Goal: Transaction & Acquisition: Purchase product/service

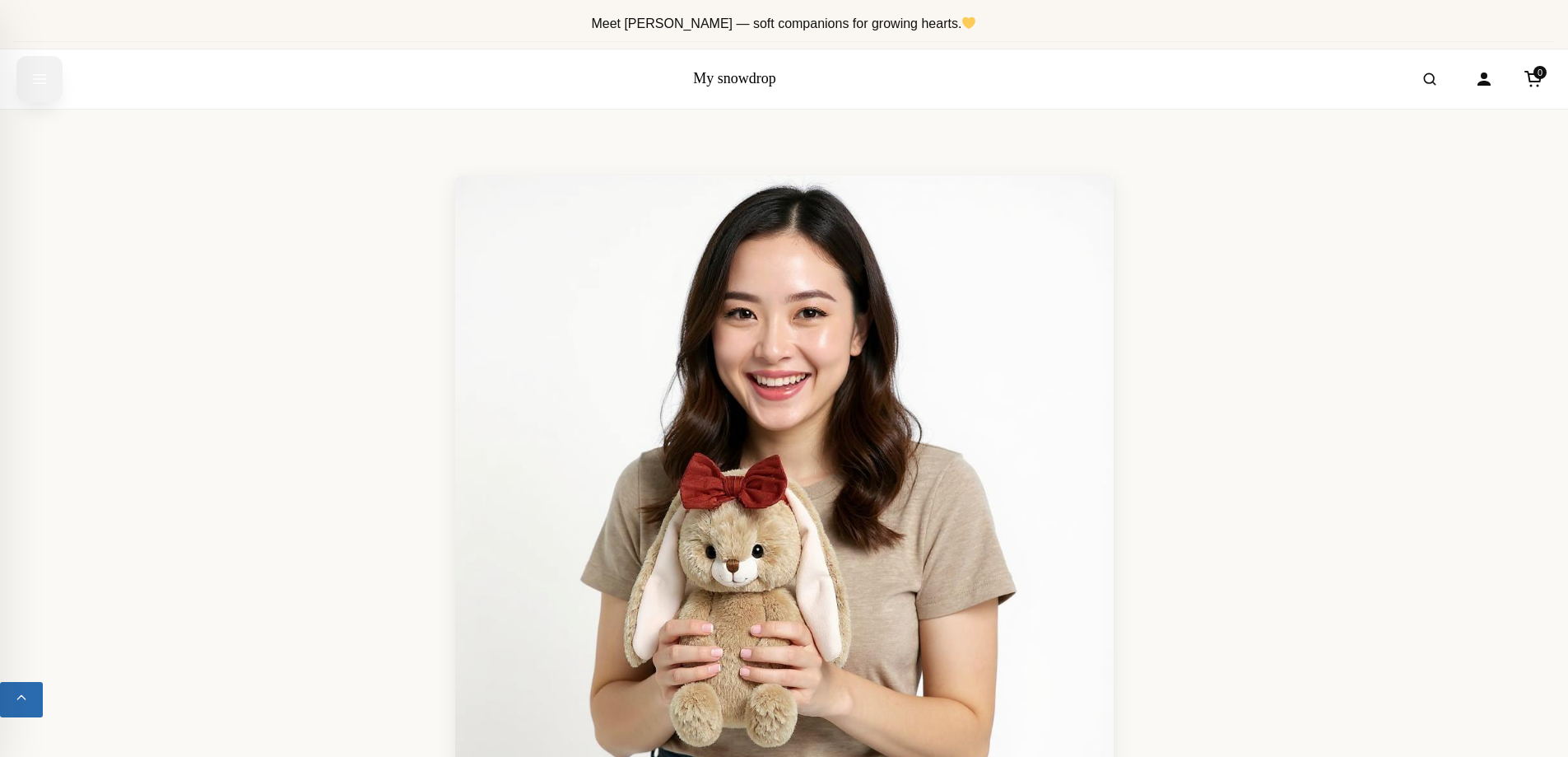
click at [41, 75] on icon "Open menu" at bounding box center [40, 78] width 12 height 8
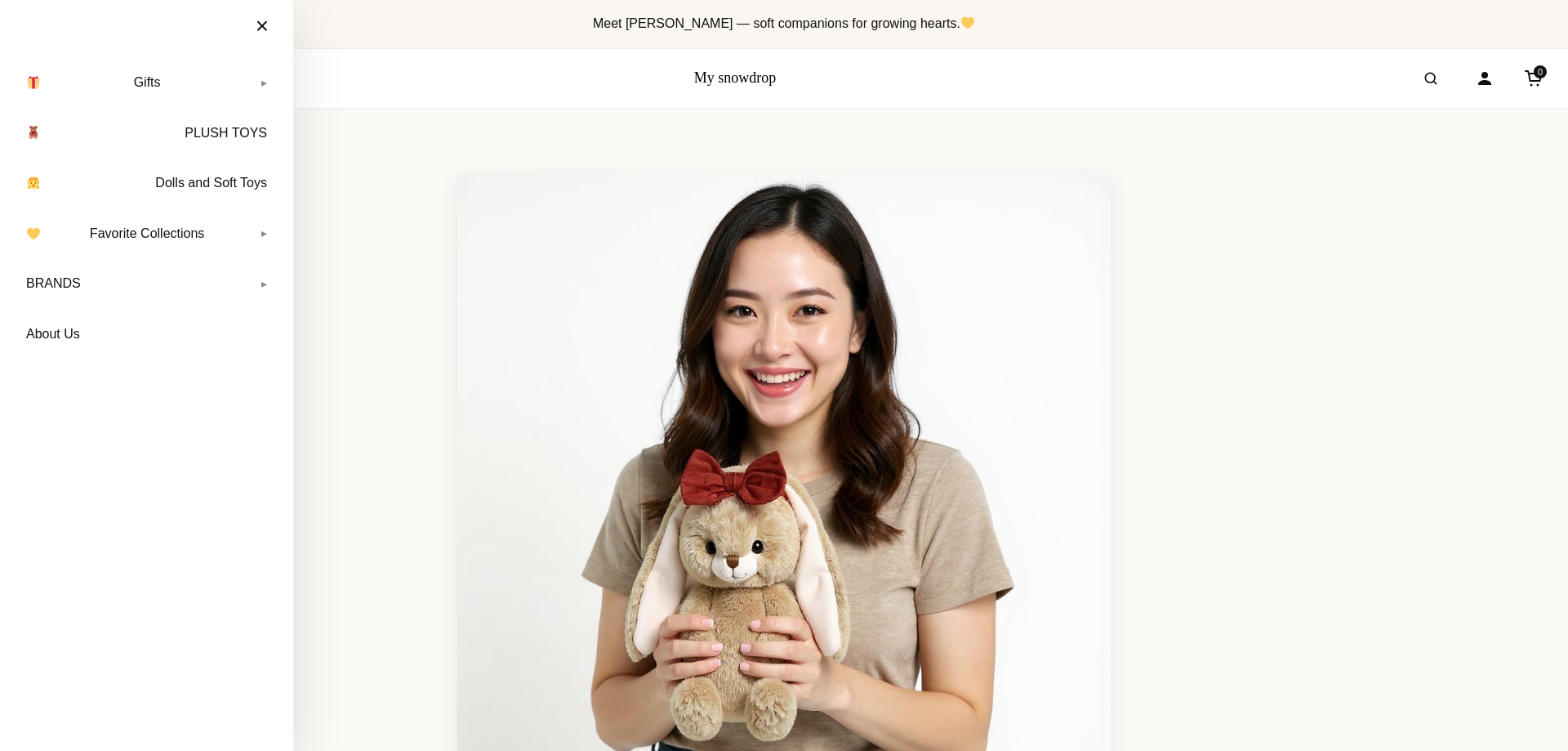
click at [1389, 206] on section "Exclusive Retailer: Exclusive Retailer of Marshyellow Timeless Gifts Craft Mome…" at bounding box center [784, 672] width 1568 height 1126
click at [191, 289] on link "BRANDS" at bounding box center [146, 283] width 260 height 41
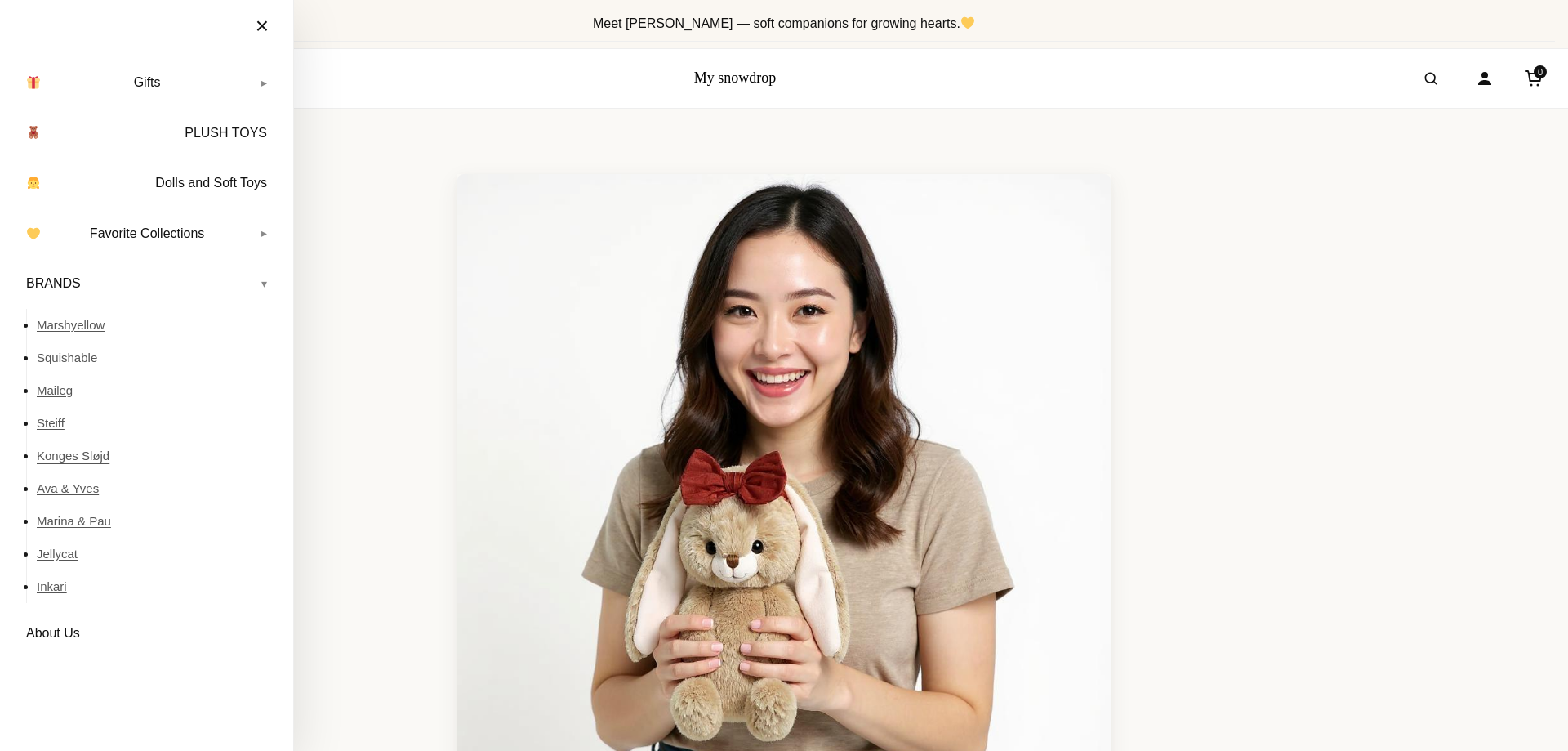
click at [54, 455] on link "Konges Sløjd" at bounding box center [157, 456] width 240 height 33
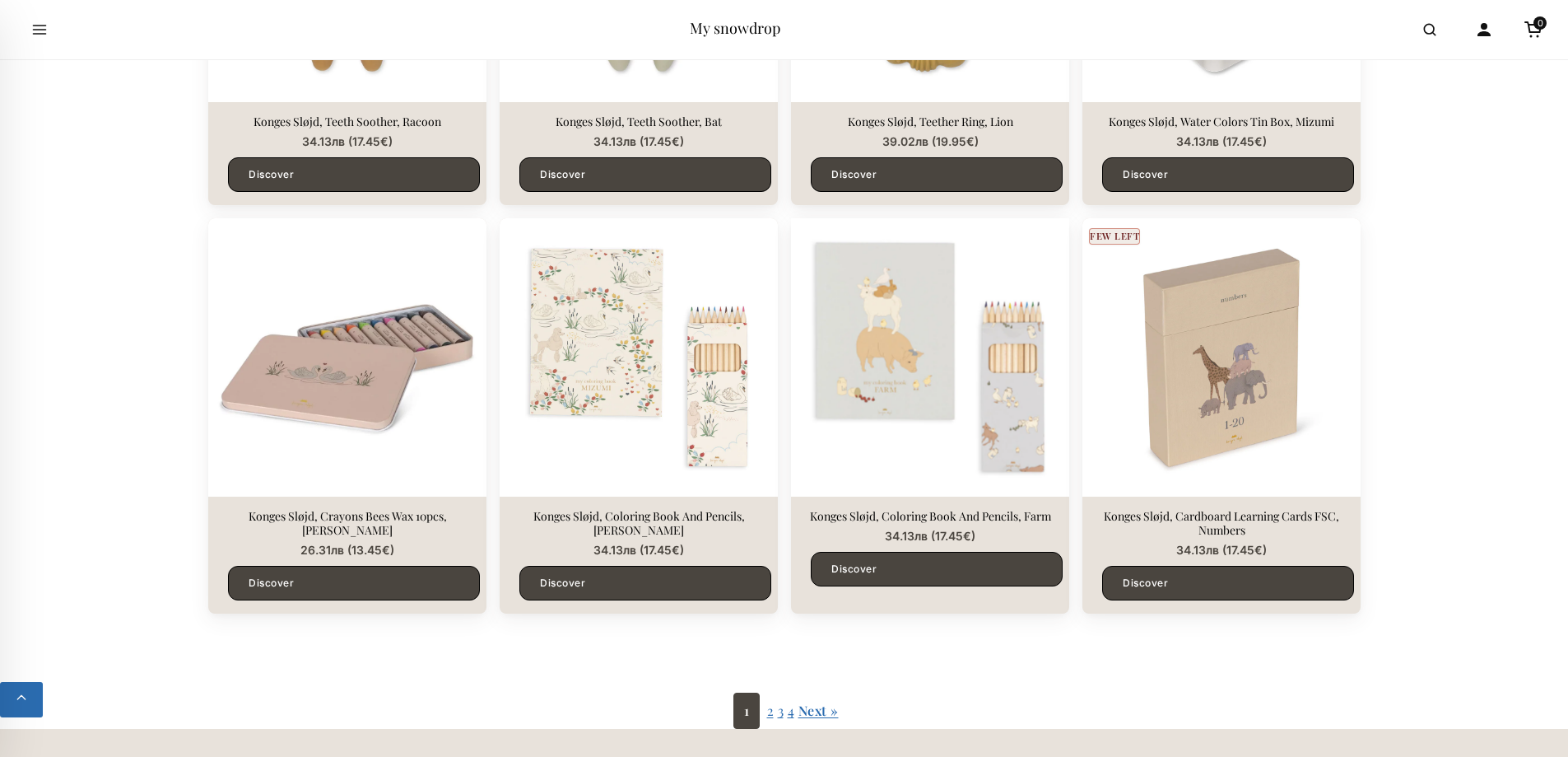
scroll to position [2468, 0]
click at [828, 707] on link "Next »" at bounding box center [819, 710] width 40 height 18
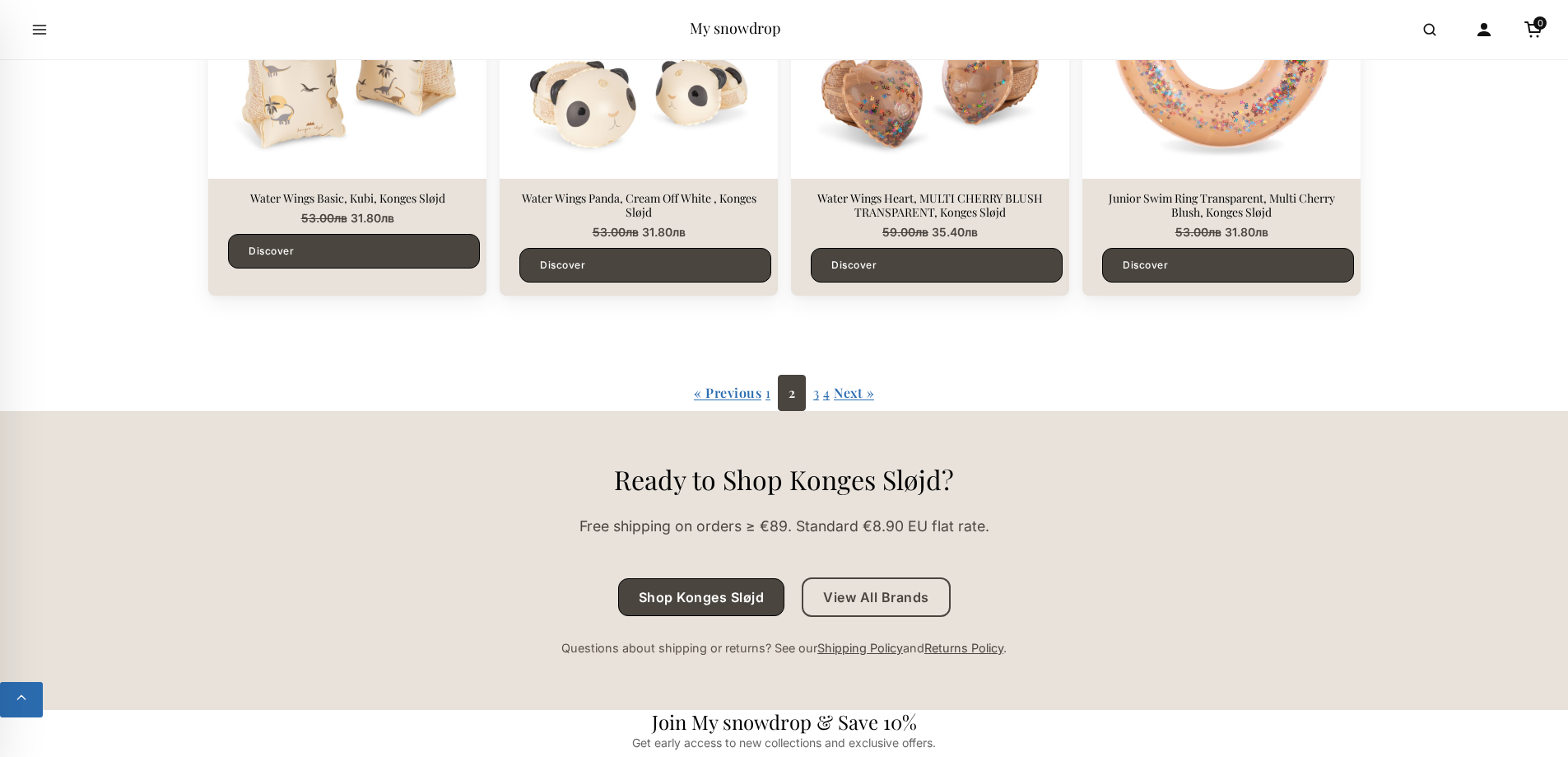
scroll to position [2800, 0]
click at [845, 383] on link "Next »" at bounding box center [854, 392] width 40 height 18
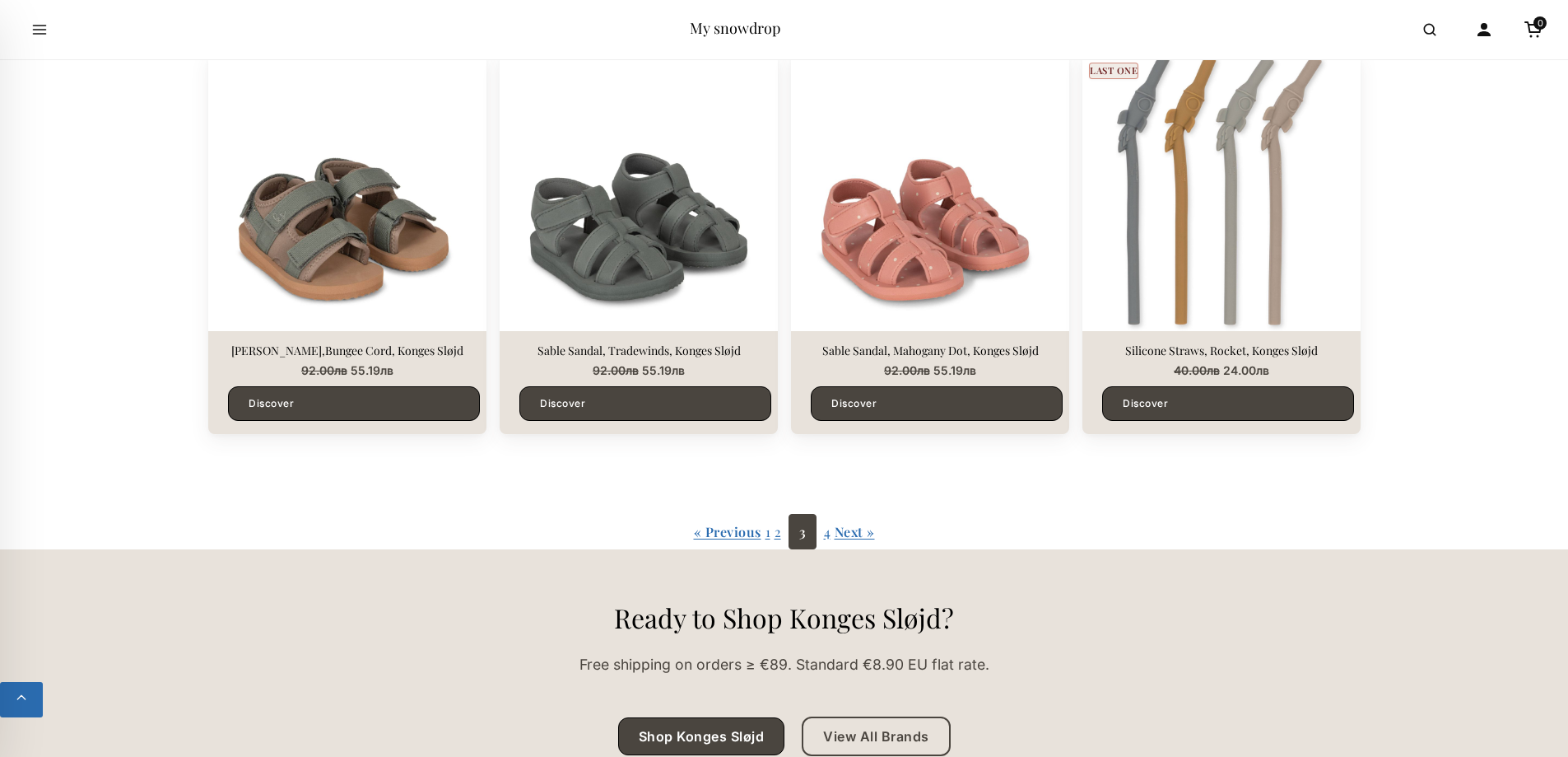
scroll to position [2635, 0]
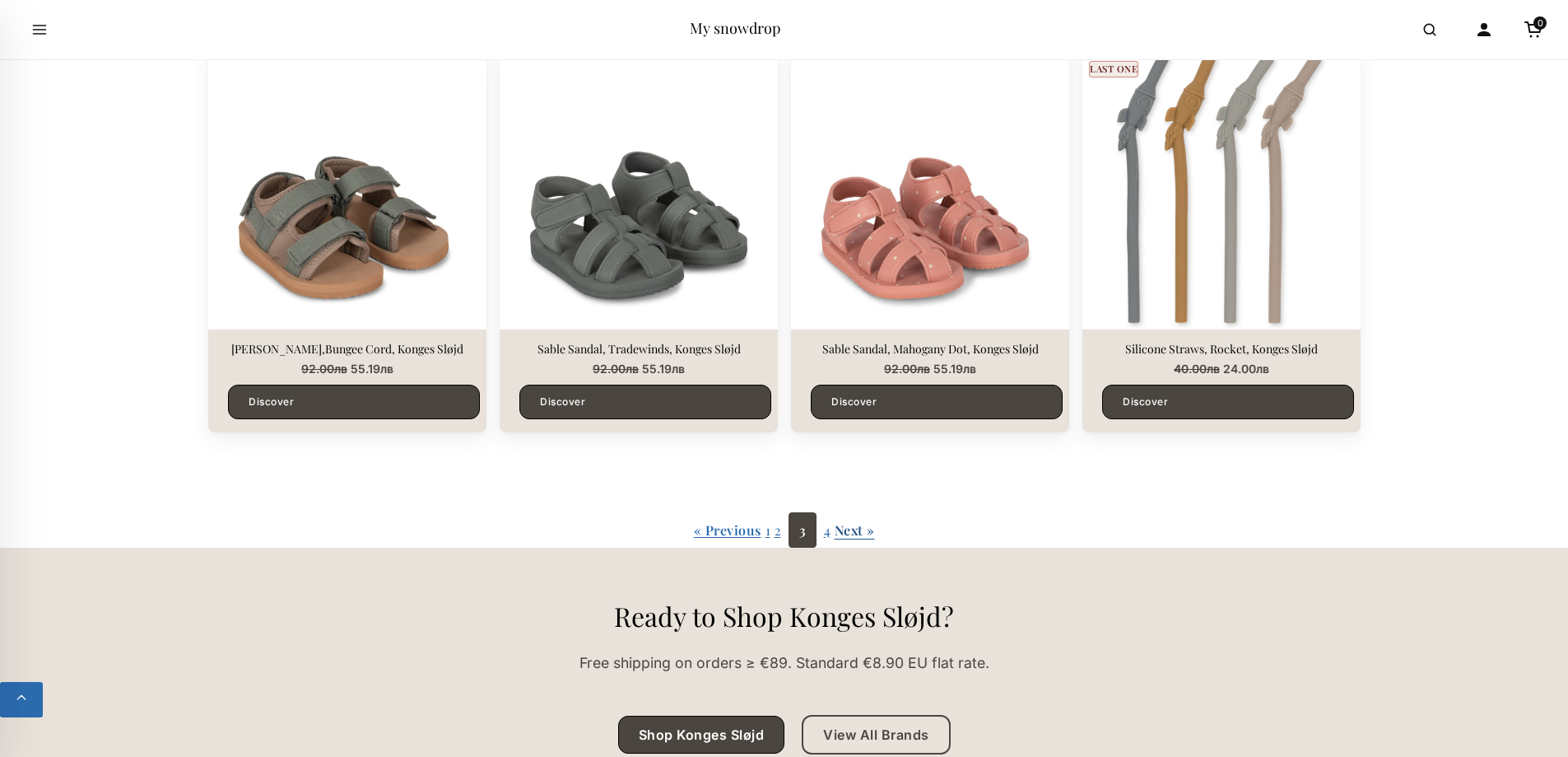
click at [848, 528] on link "Next »" at bounding box center [855, 530] width 40 height 18
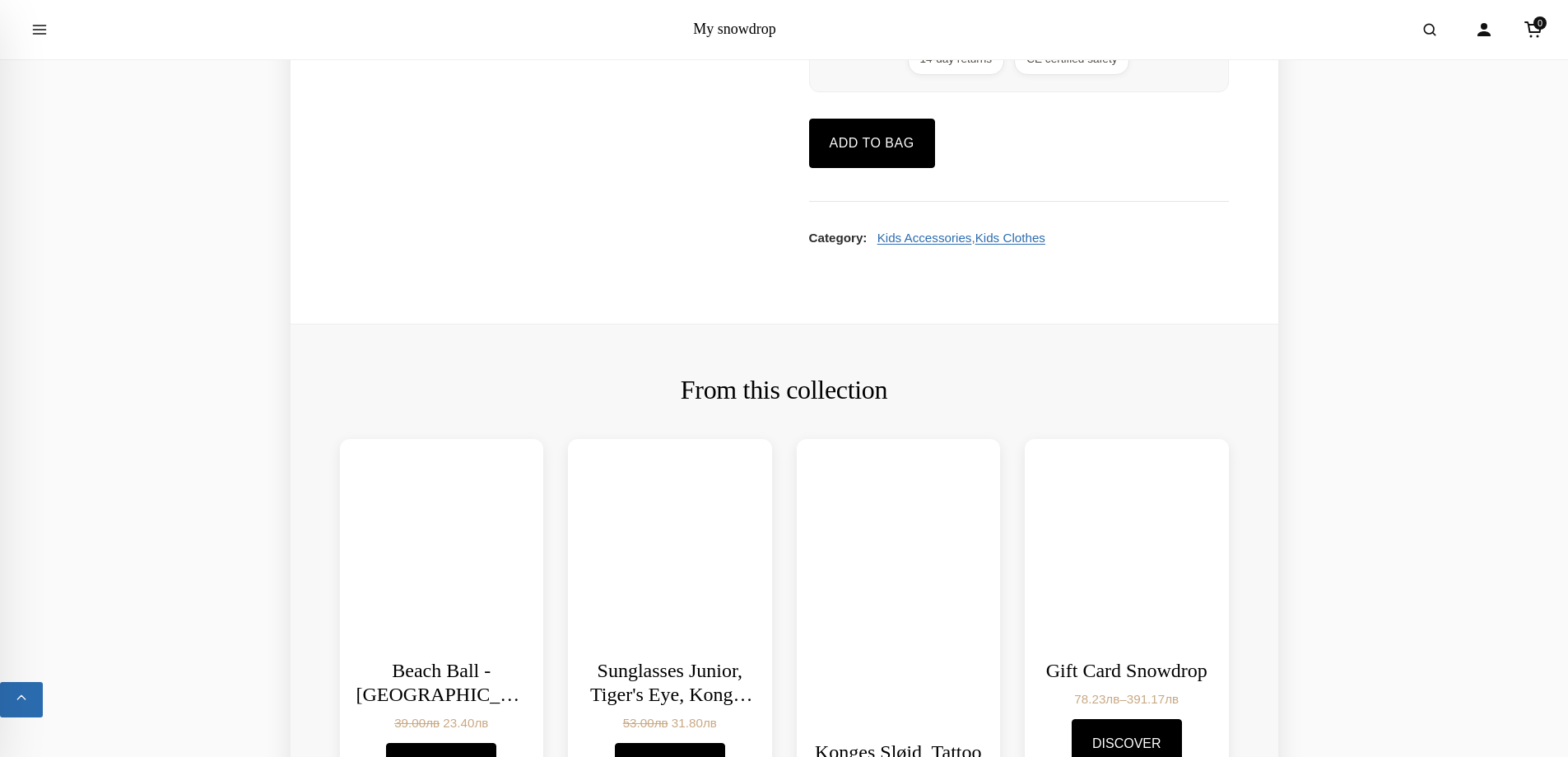
scroll to position [1892, 0]
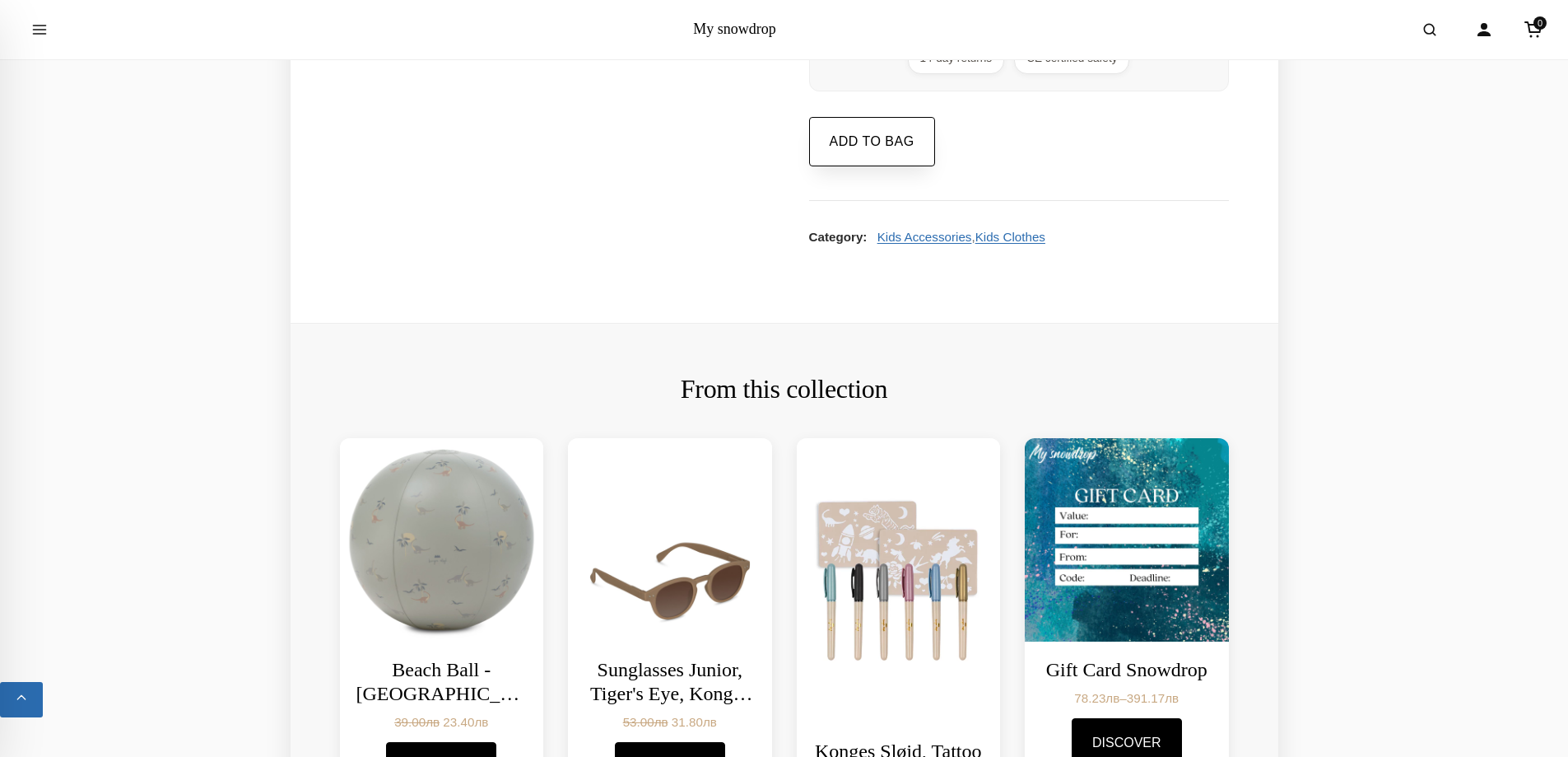
click at [874, 165] on button "Add to bag" at bounding box center [872, 141] width 126 height 49
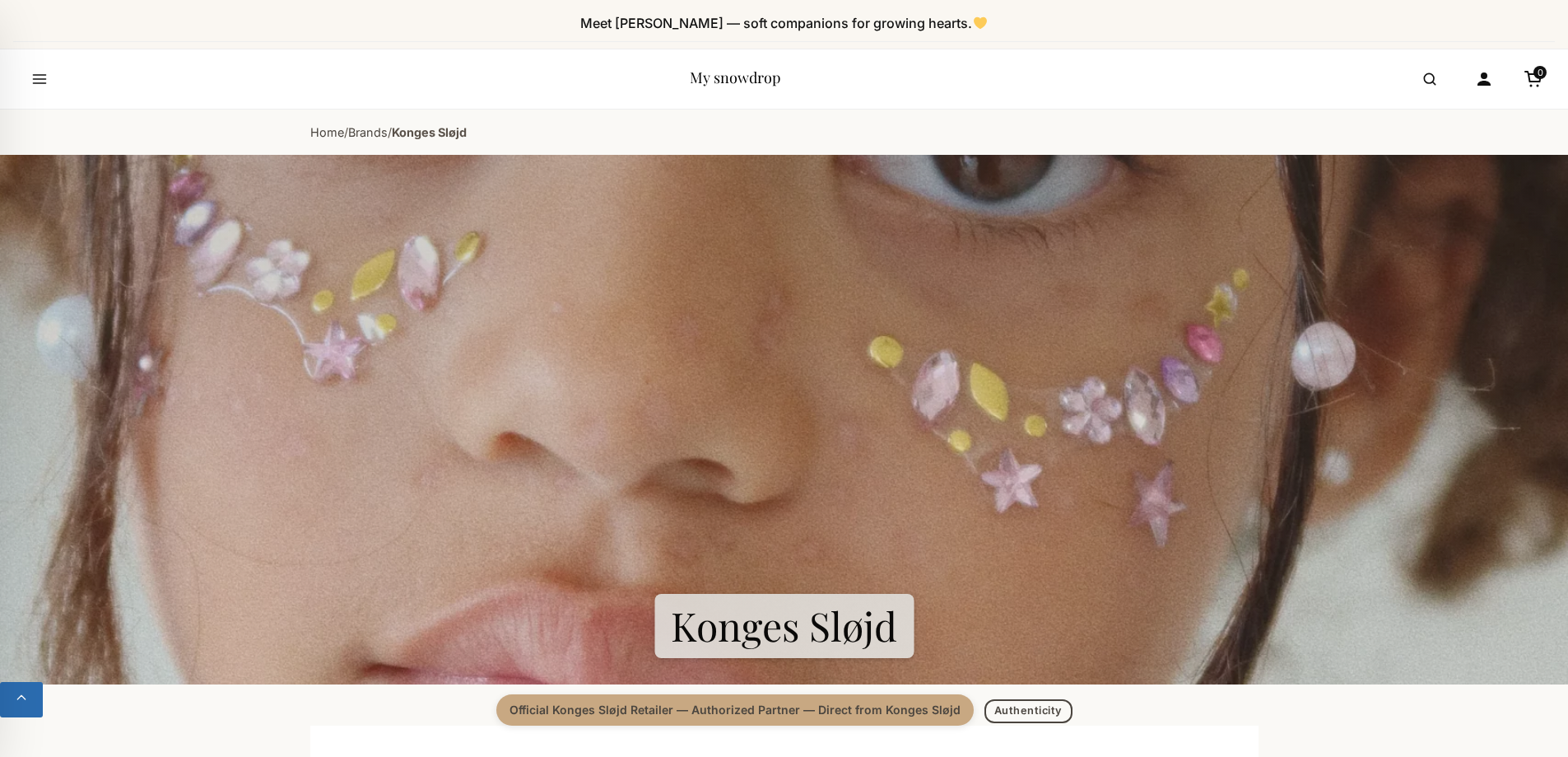
click at [723, 76] on link "My snowdrop" at bounding box center [735, 77] width 90 height 20
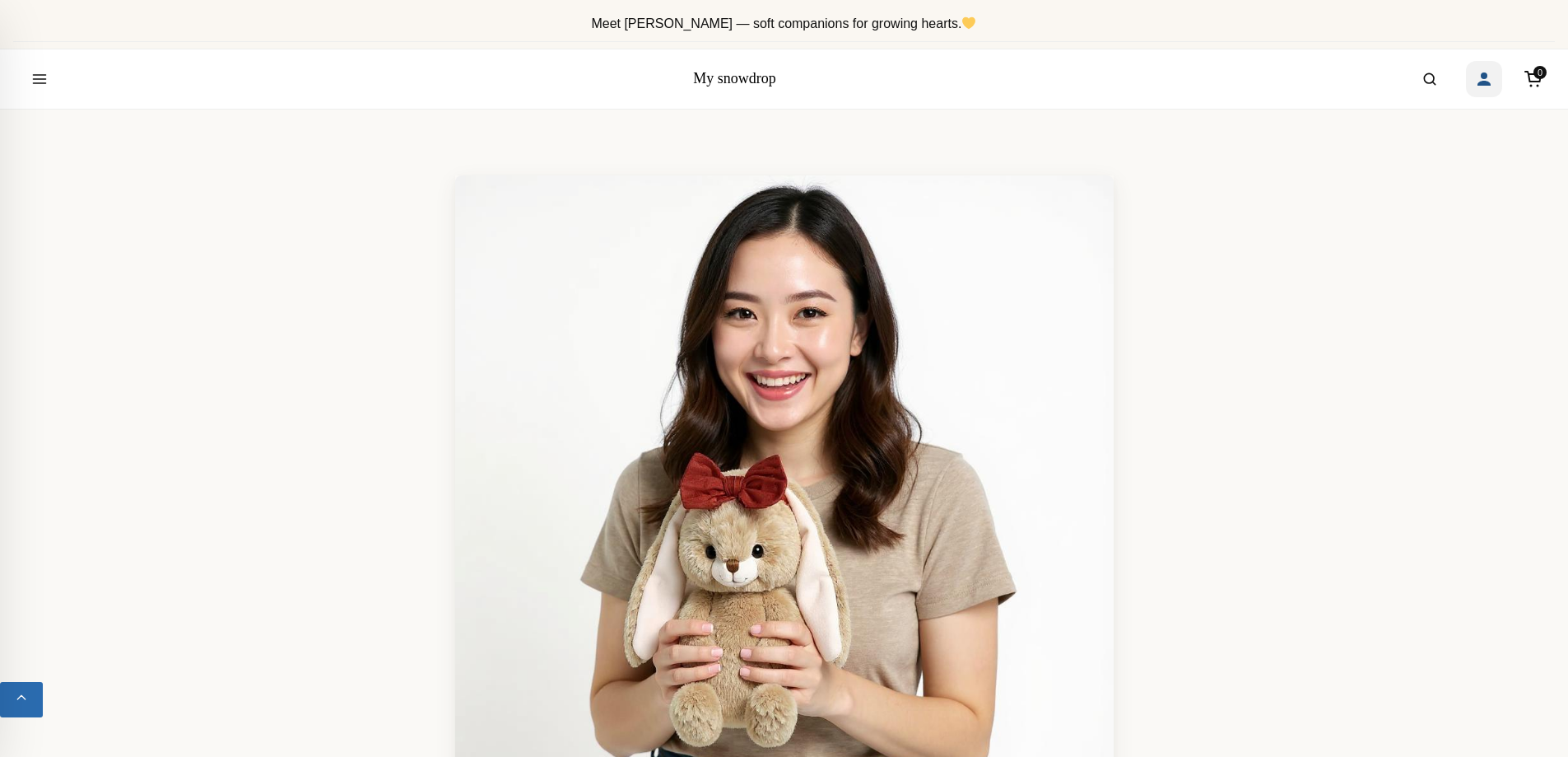
click at [1486, 81] on icon "Account" at bounding box center [1484, 79] width 13 height 13
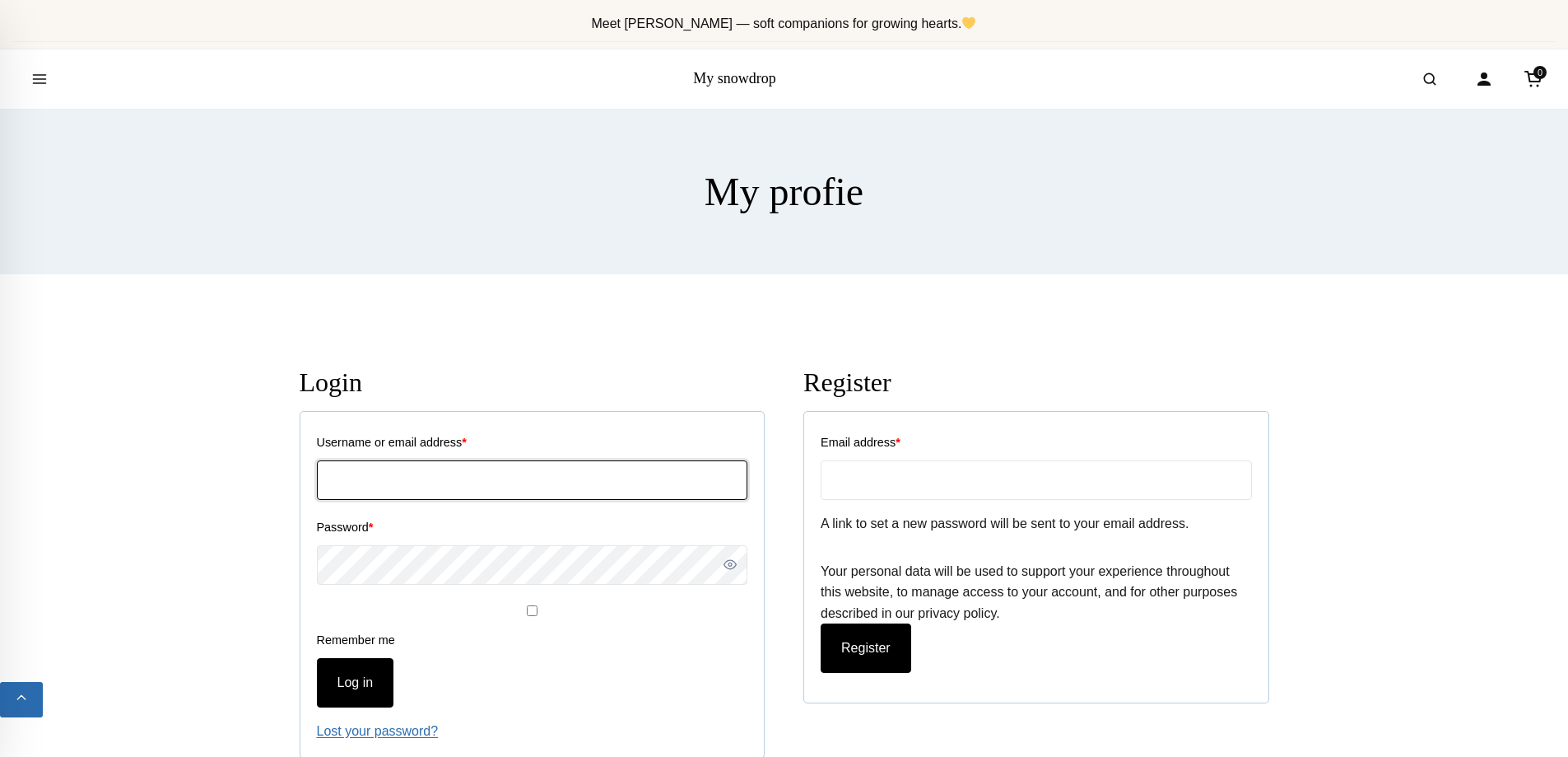
click at [391, 482] on input "Username or email address *" at bounding box center [532, 479] width 430 height 40
type input "teodoralyubomirova@gmail.com"
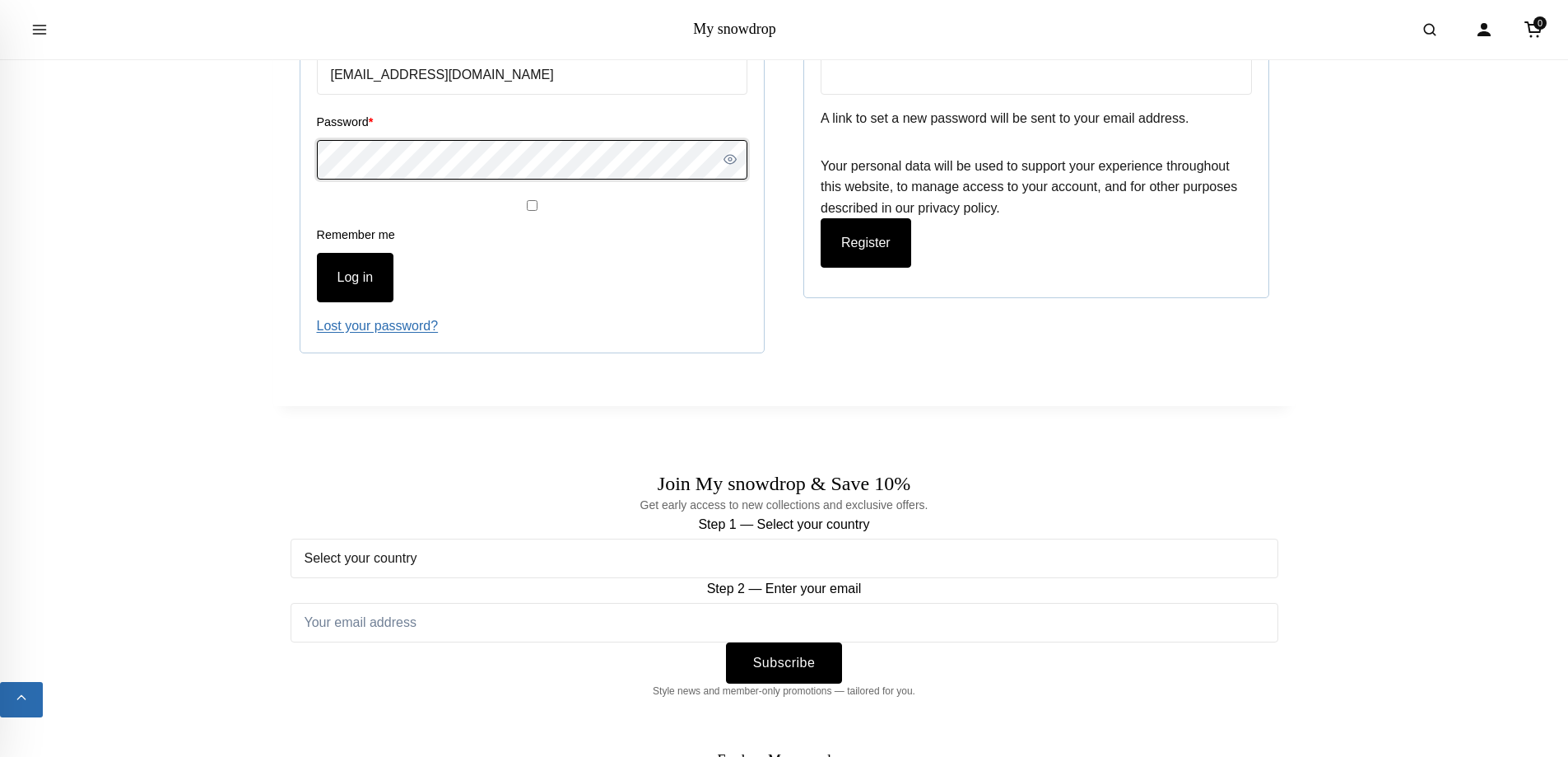
scroll to position [411, 0]
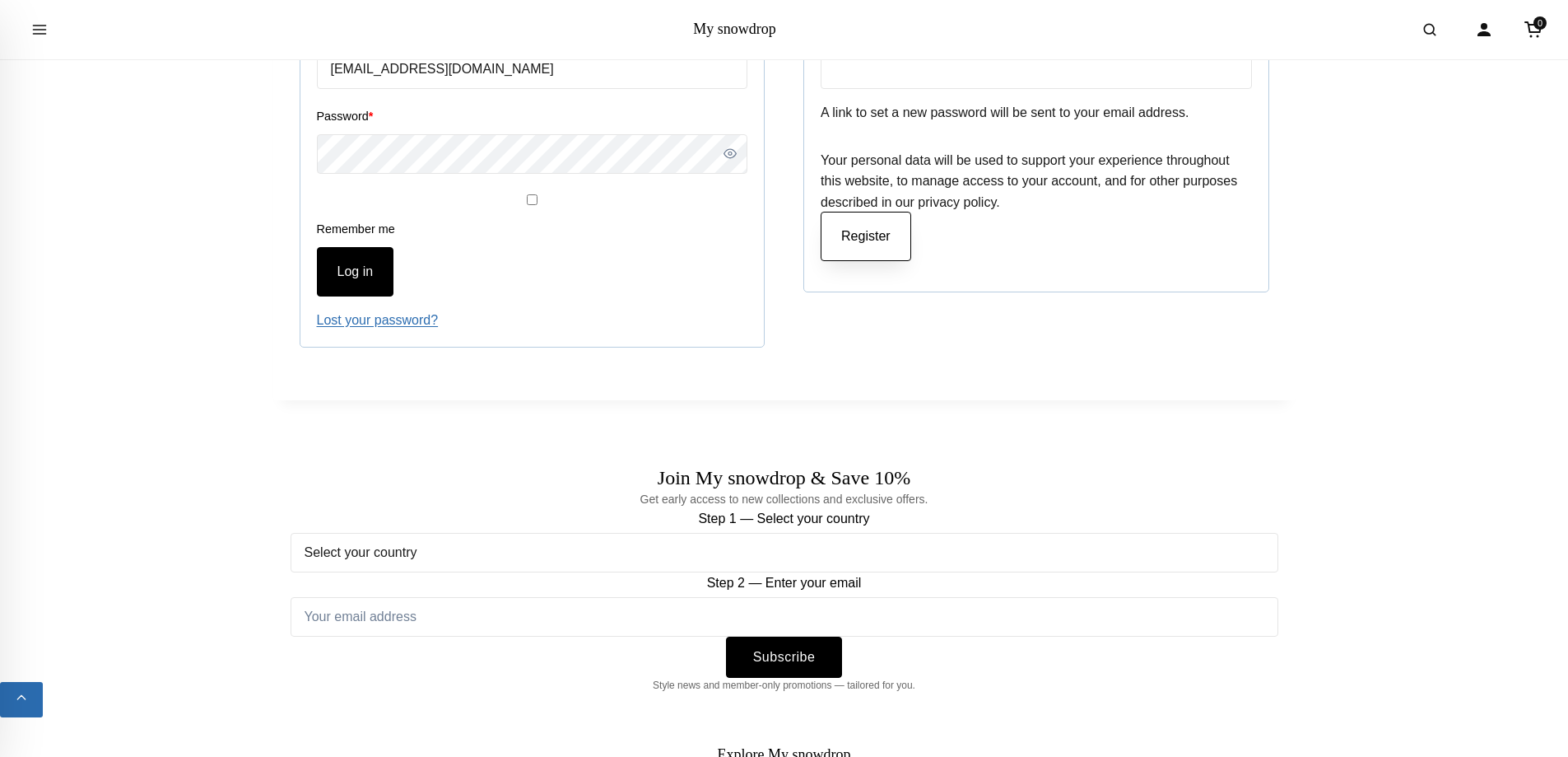
click at [866, 253] on button "Register" at bounding box center [866, 236] width 90 height 49
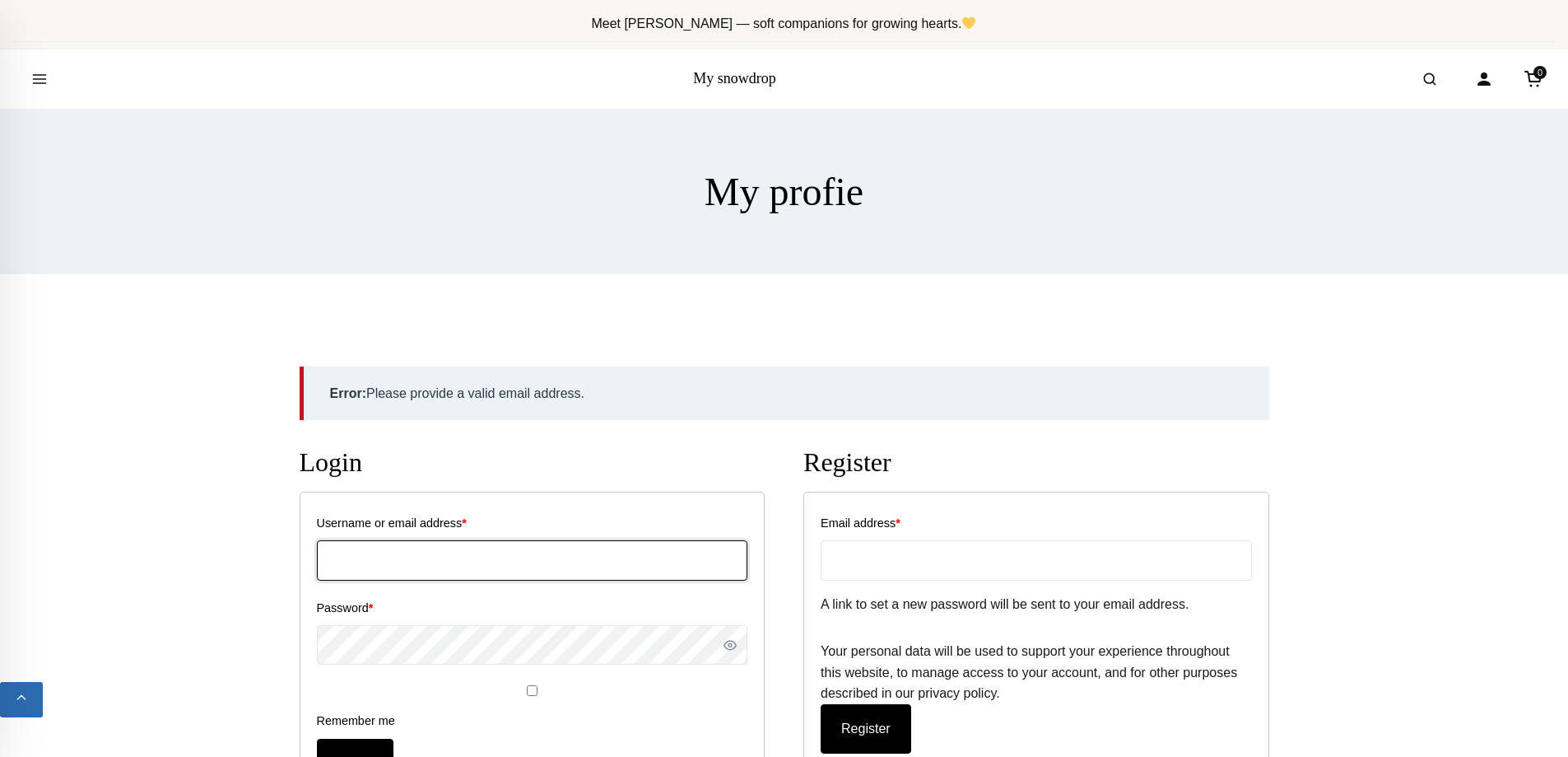
click at [464, 540] on input "Username or email address *" at bounding box center [532, 559] width 430 height 40
type input "teodoralyubomirova@gmail.com"
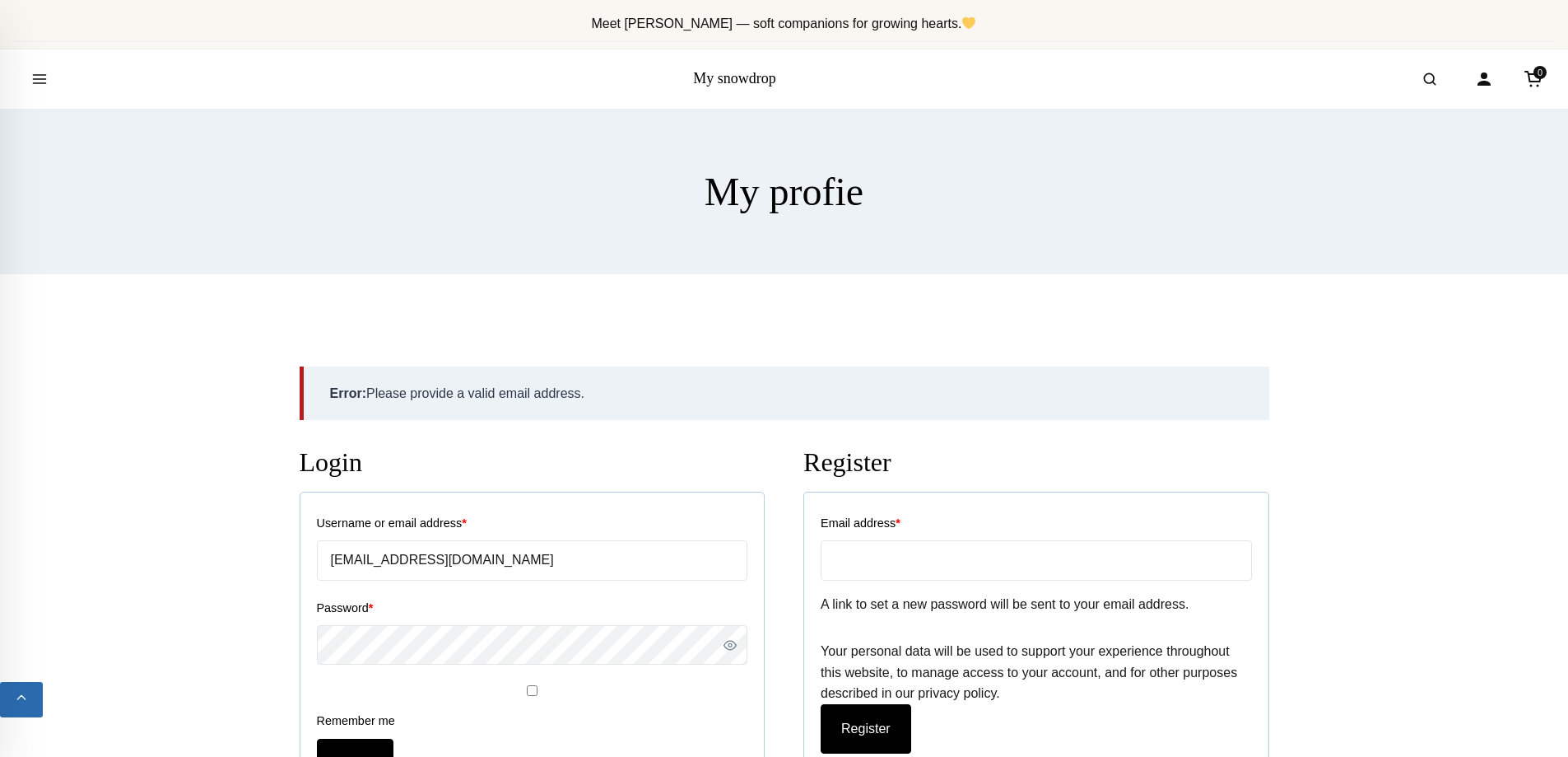
click at [932, 530] on label "Email address *" at bounding box center [1036, 523] width 430 height 29
click at [932, 540] on input "Email address *" at bounding box center [1036, 559] width 430 height 40
click at [905, 558] on input "Email address *" at bounding box center [1036, 559] width 430 height 40
type input "teodoralyubomirova@gmail.com"
click at [877, 724] on button "Register" at bounding box center [866, 728] width 90 height 49
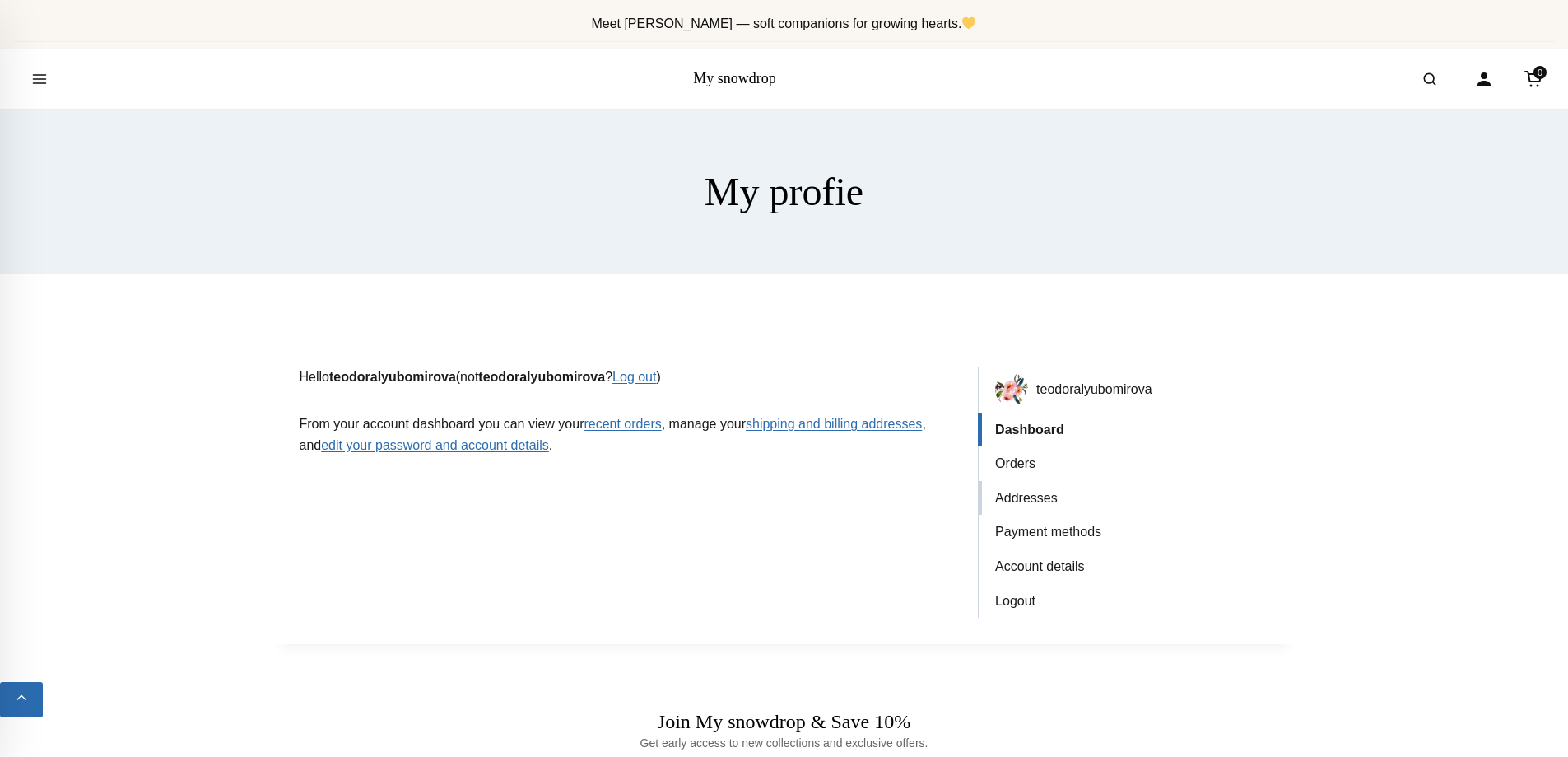
click at [1022, 495] on link "Addresses" at bounding box center [1123, 498] width 291 height 34
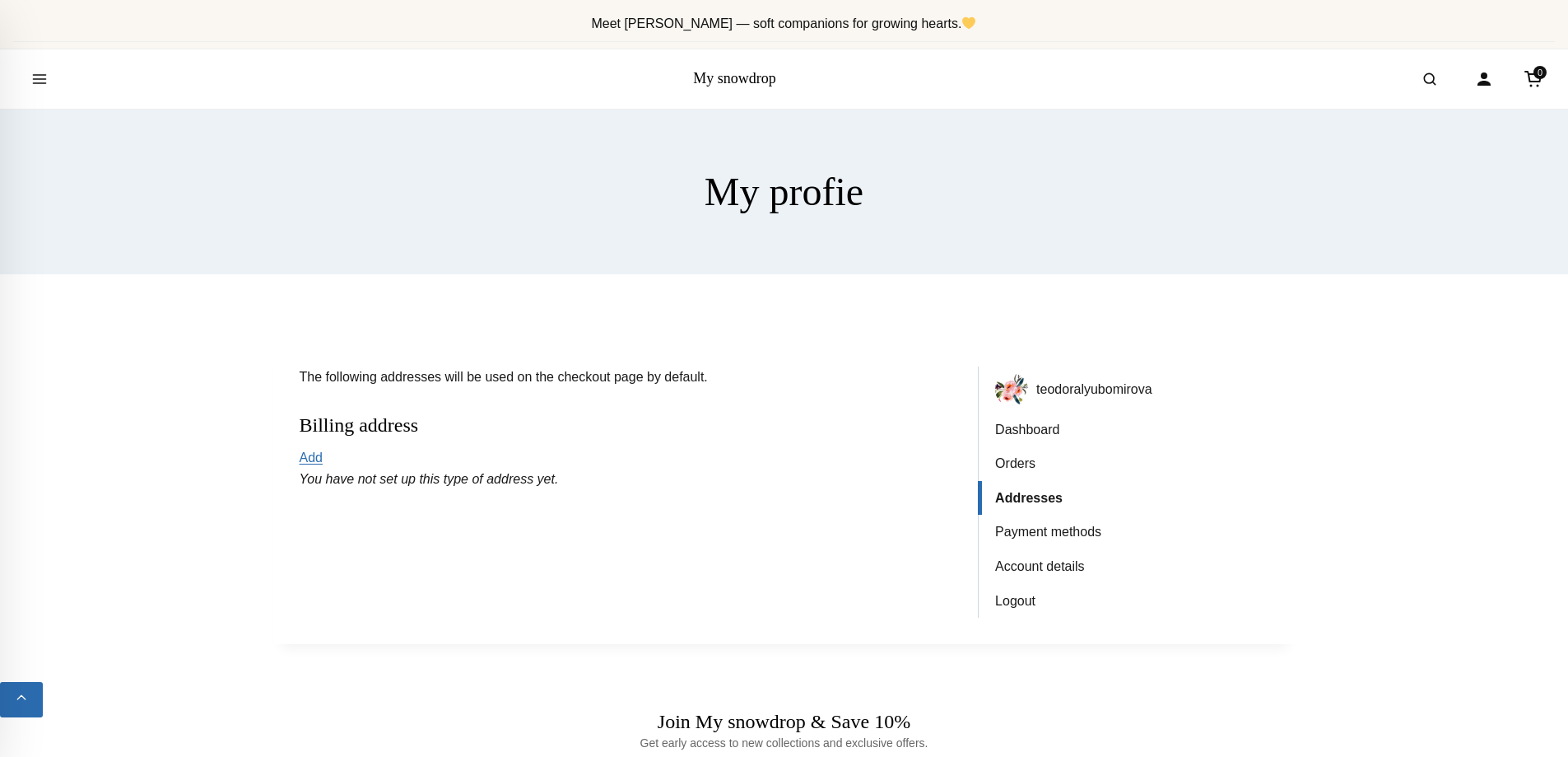
click at [727, 83] on link "My snowdrop" at bounding box center [735, 78] width 83 height 17
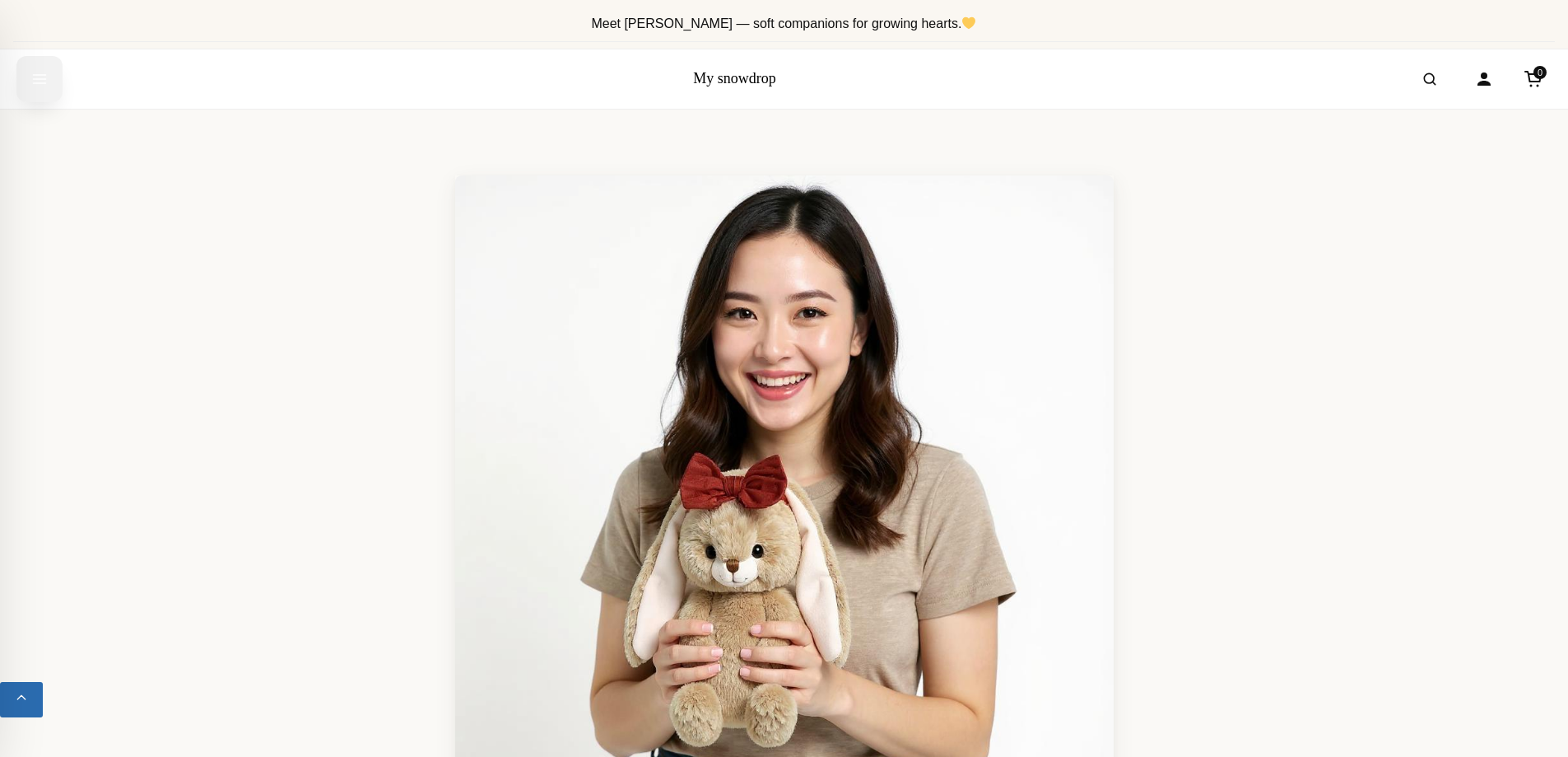
click at [36, 82] on icon "Open menu" at bounding box center [40, 79] width 17 height 33
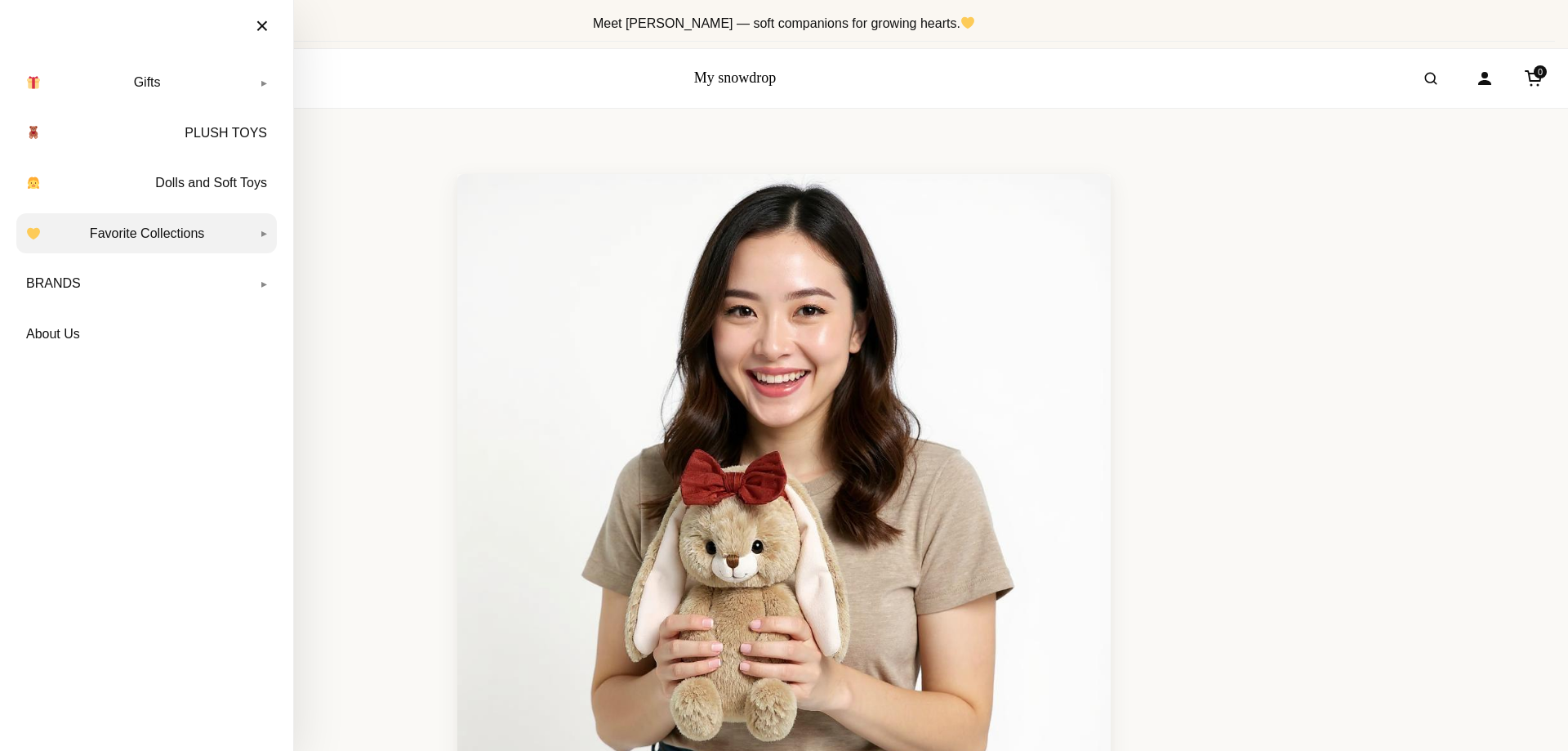
click at [149, 234] on link "Favorite Collections" at bounding box center [146, 233] width 260 height 41
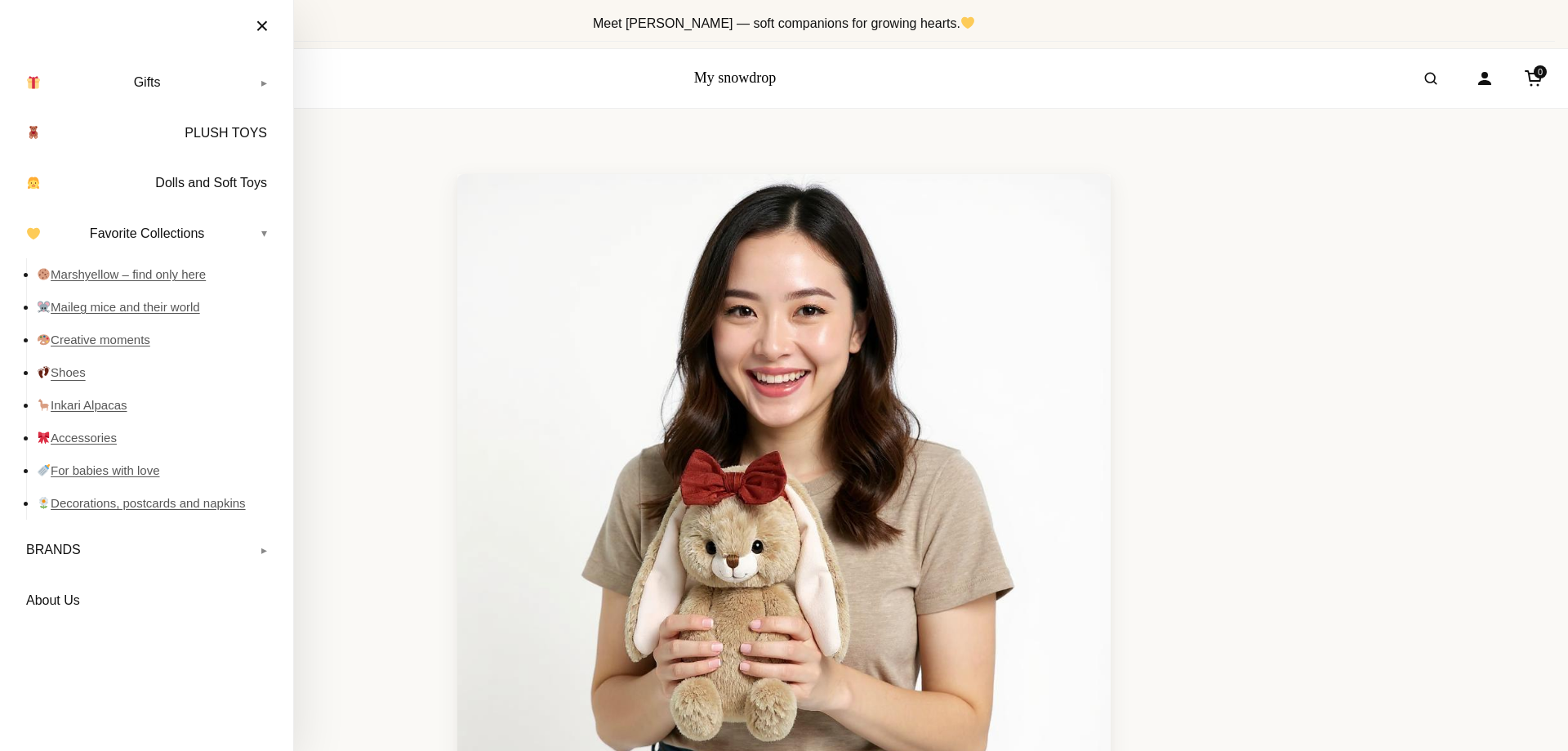
click at [77, 365] on link "Shoes" at bounding box center [157, 373] width 240 height 33
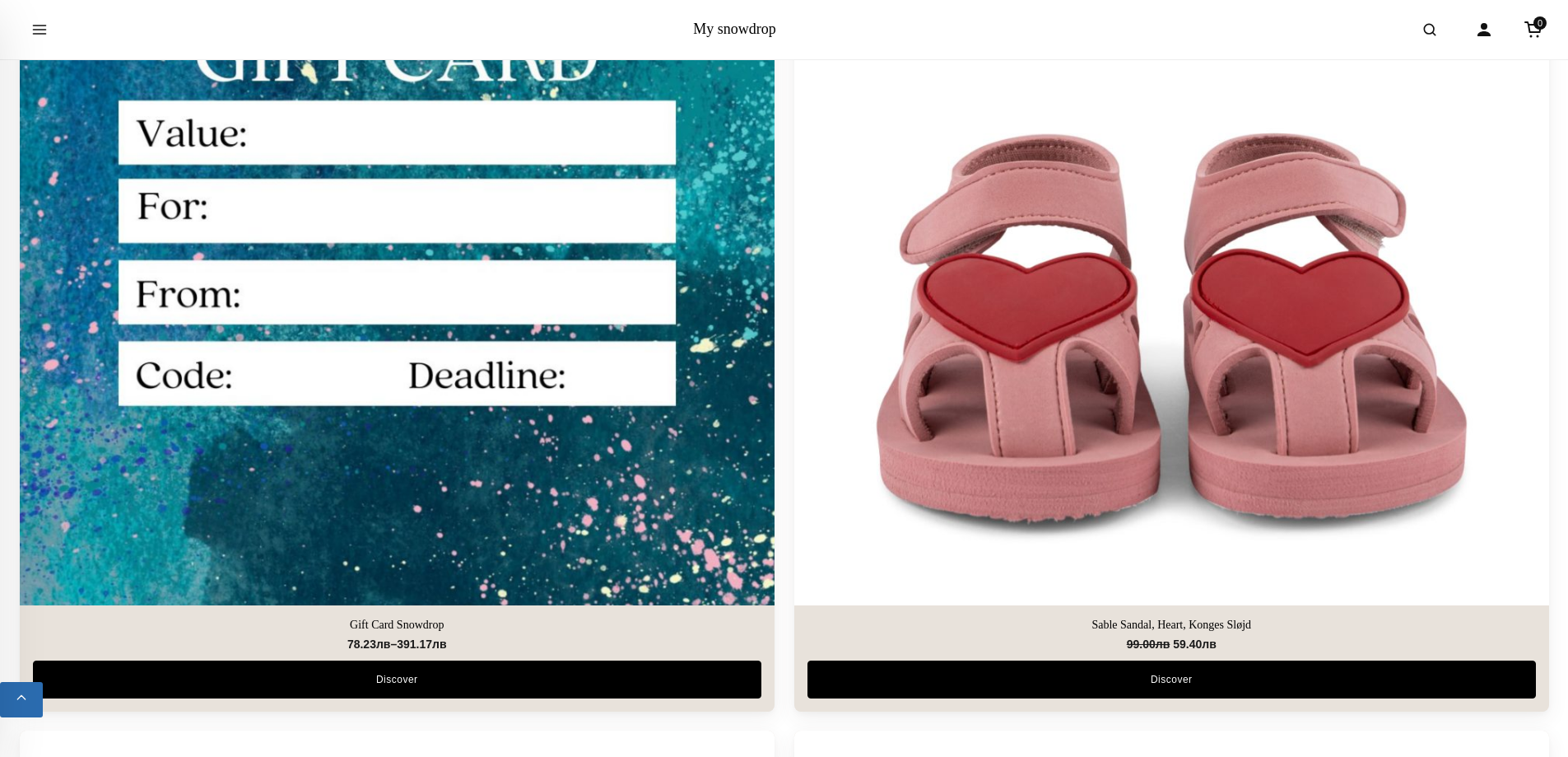
scroll to position [659, 0]
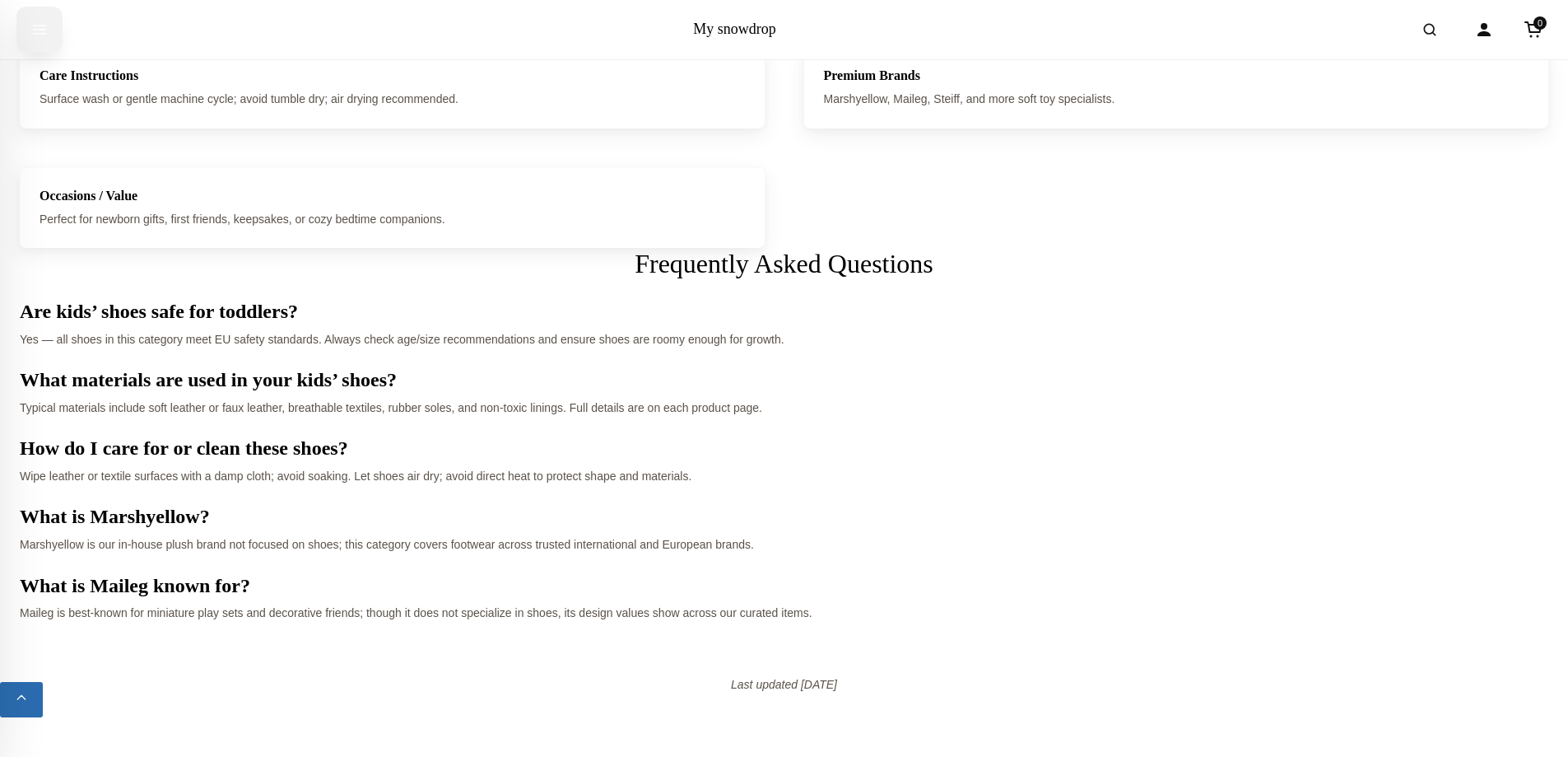
click at [38, 26] on icon "Open menu" at bounding box center [40, 30] width 17 height 33
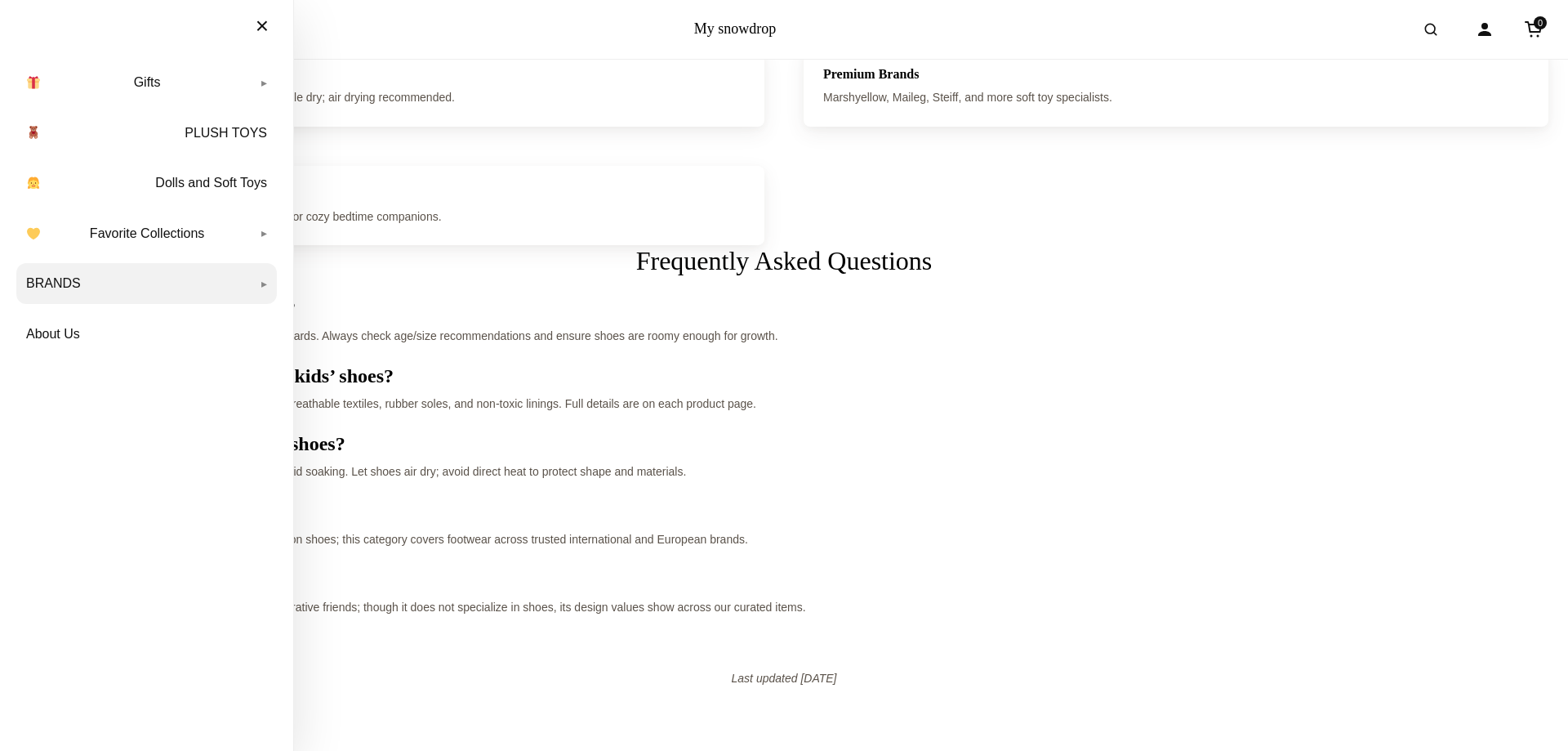
click at [59, 281] on link "BRANDS" at bounding box center [146, 283] width 260 height 41
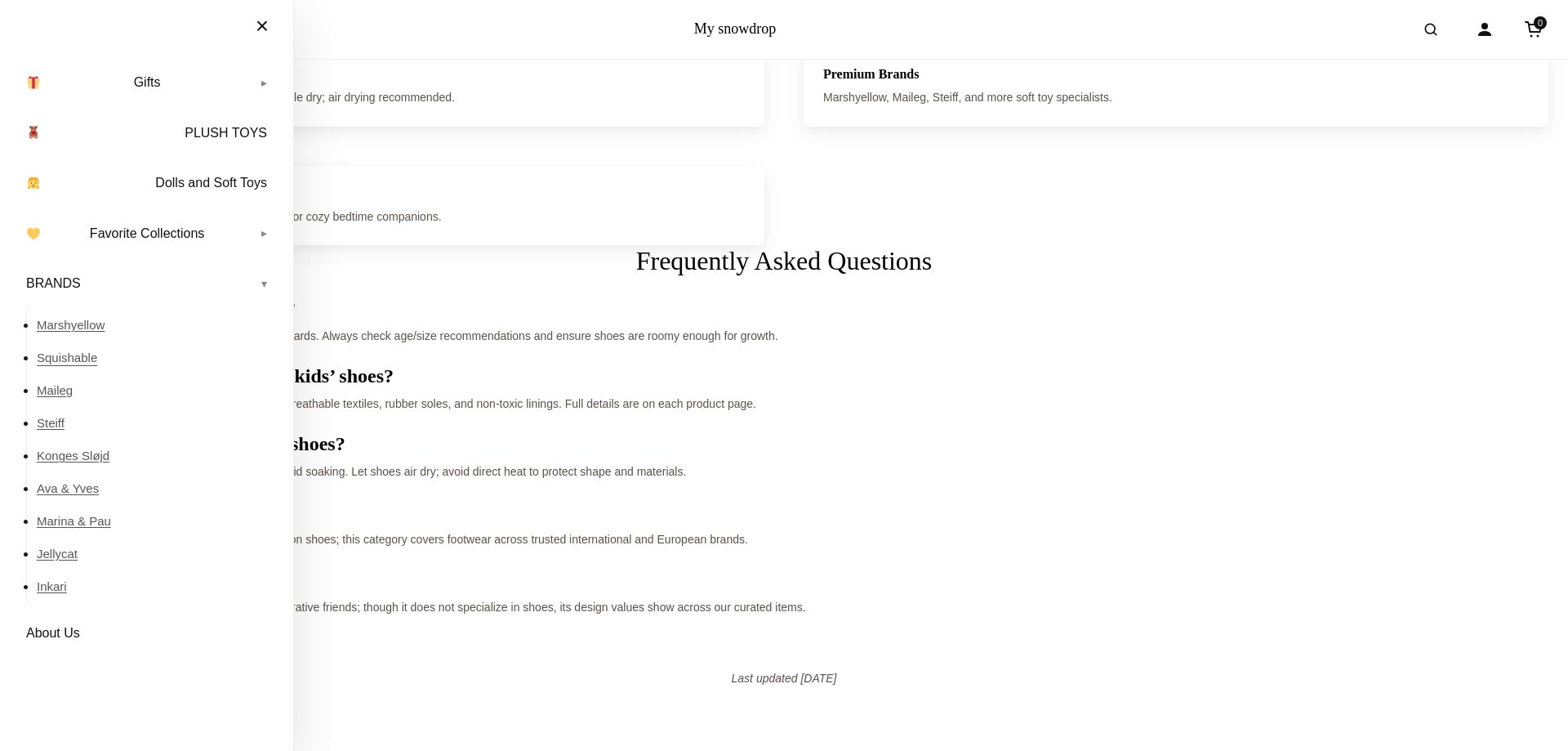
click at [61, 362] on link "Squishable" at bounding box center [157, 358] width 240 height 33
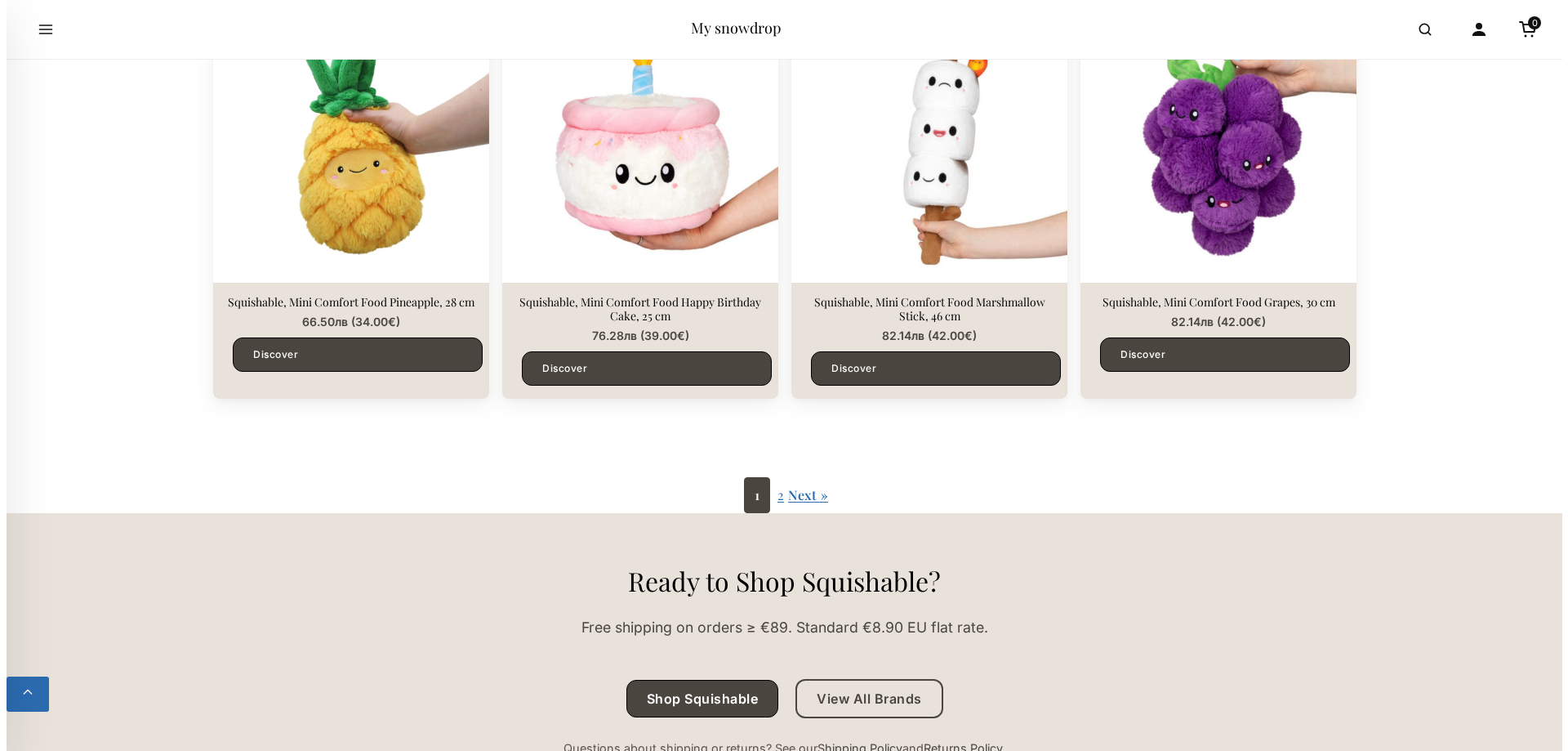
scroll to position [2777, 0]
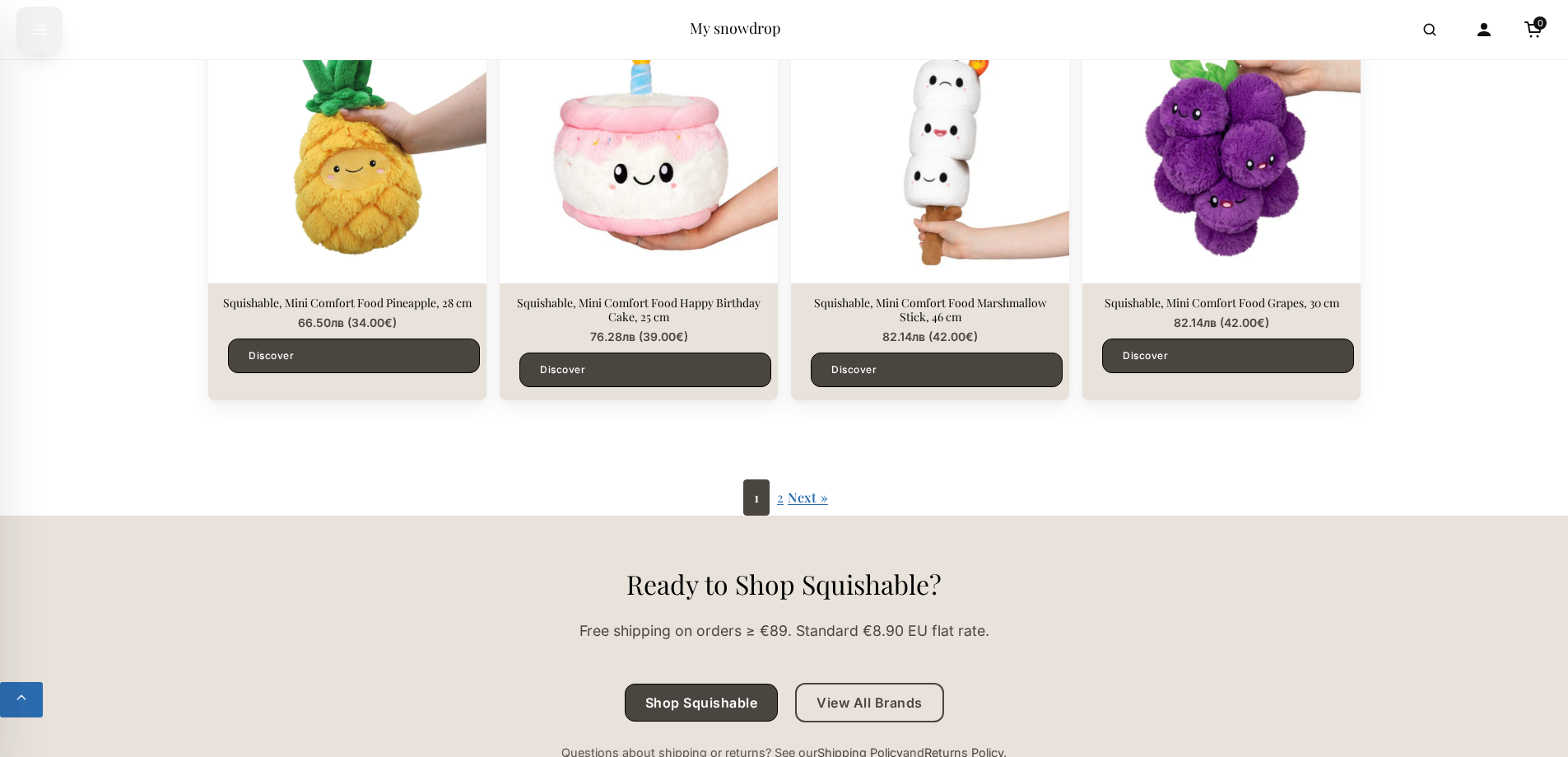
click at [38, 34] on icon "Open menu" at bounding box center [40, 30] width 17 height 33
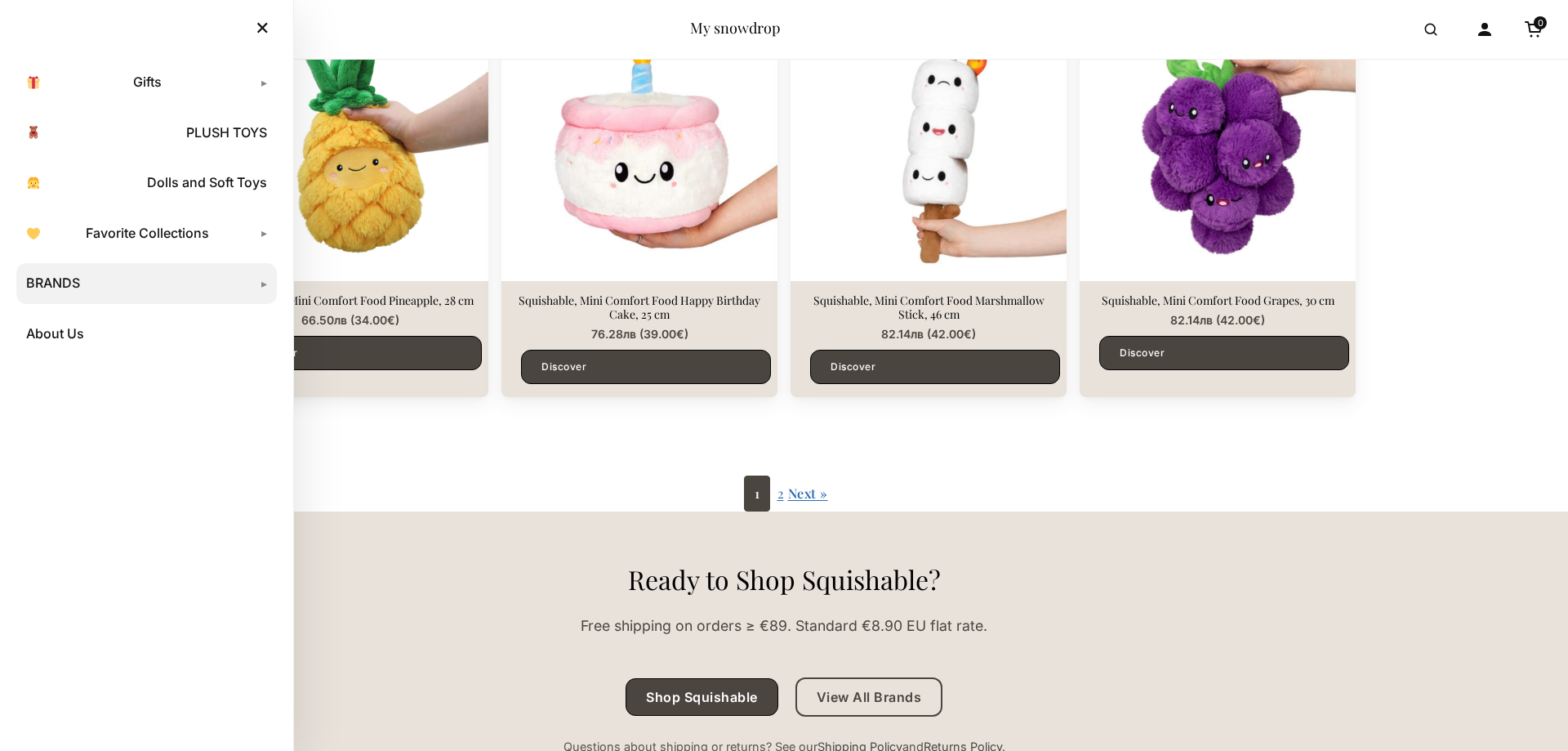
click at [117, 287] on link "BRANDS" at bounding box center [146, 283] width 260 height 41
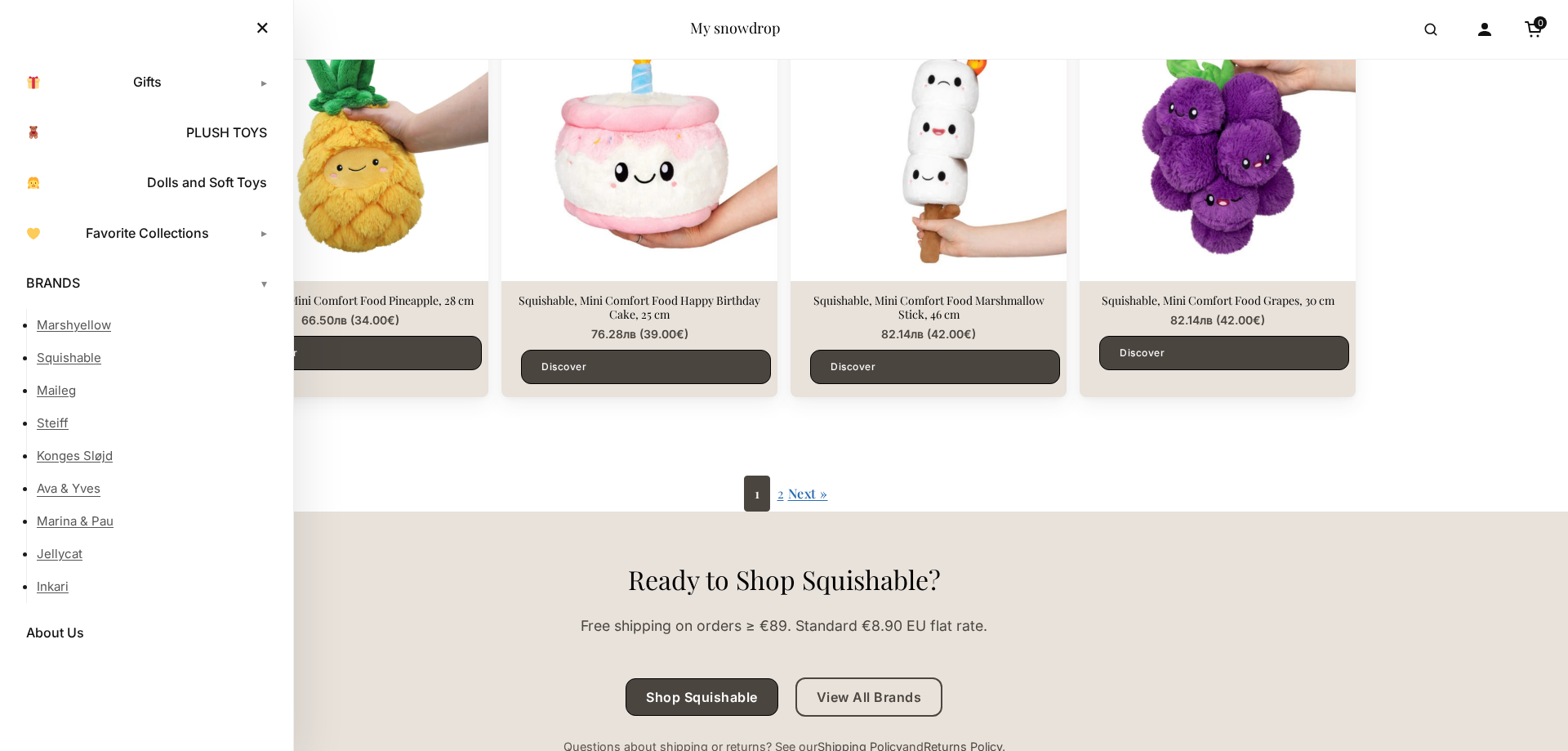
click at [71, 485] on link "Ava & Yves" at bounding box center [157, 489] width 240 height 33
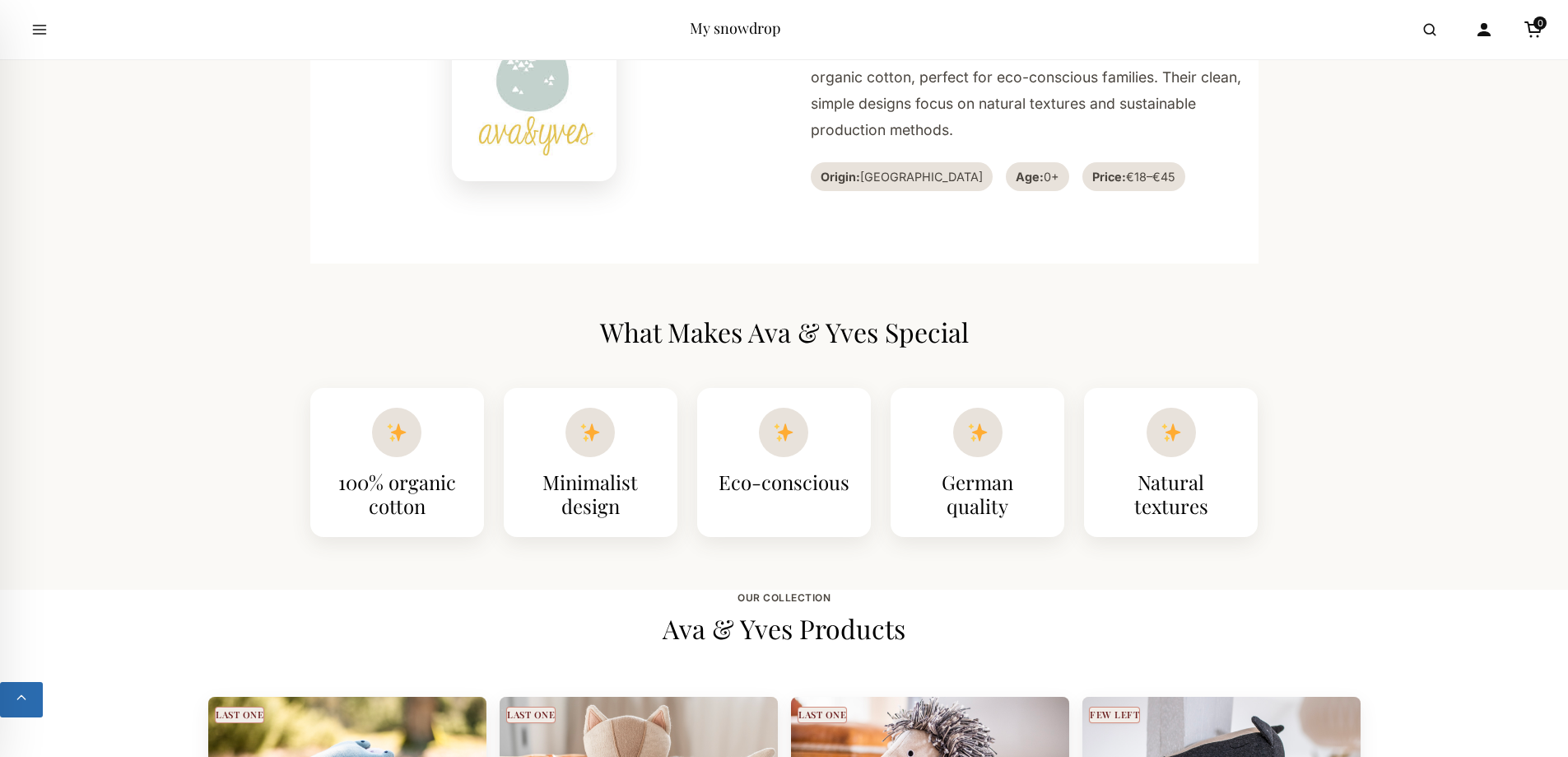
scroll to position [771, 0]
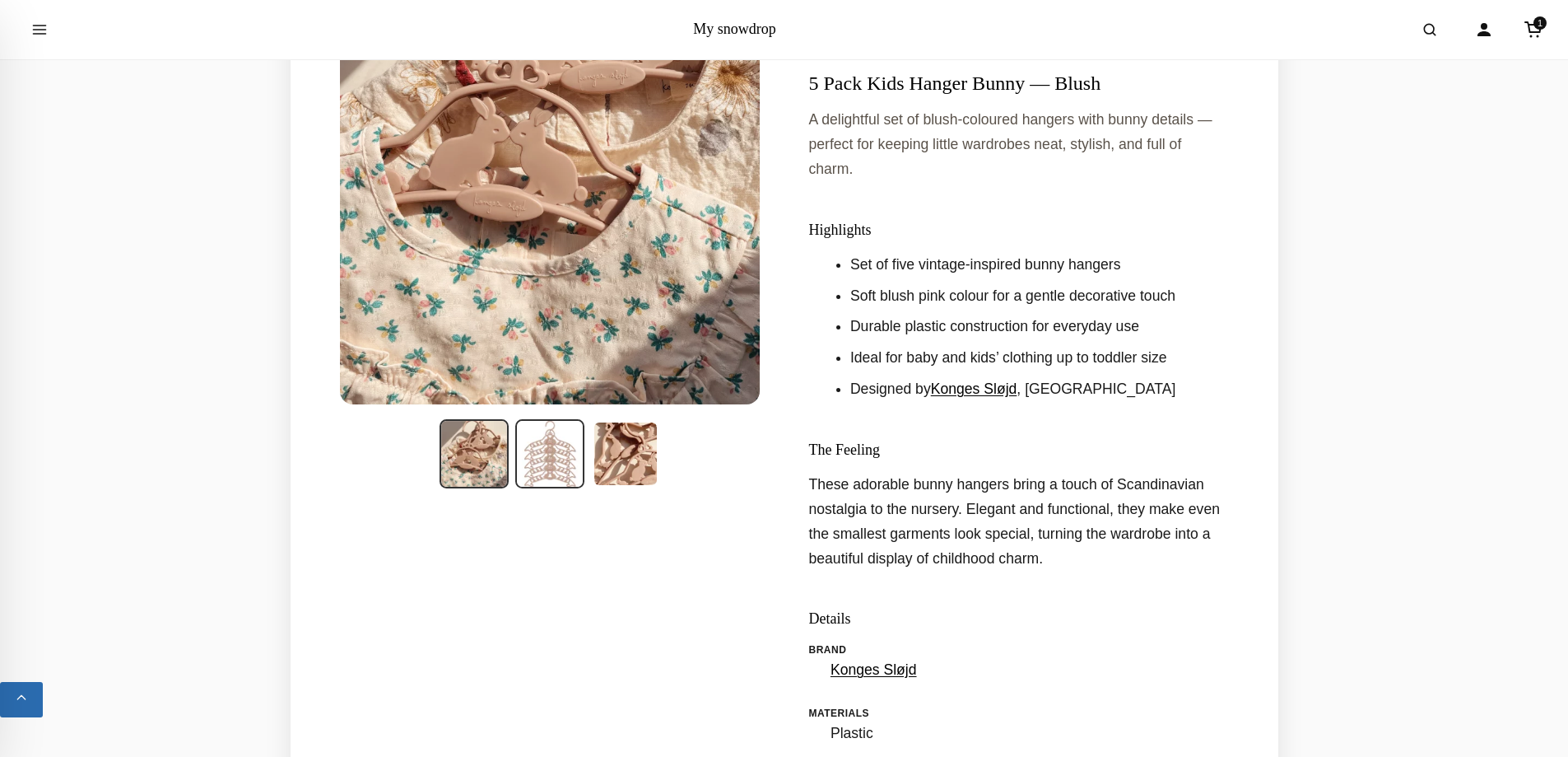
click at [536, 443] on img at bounding box center [550, 453] width 69 height 69
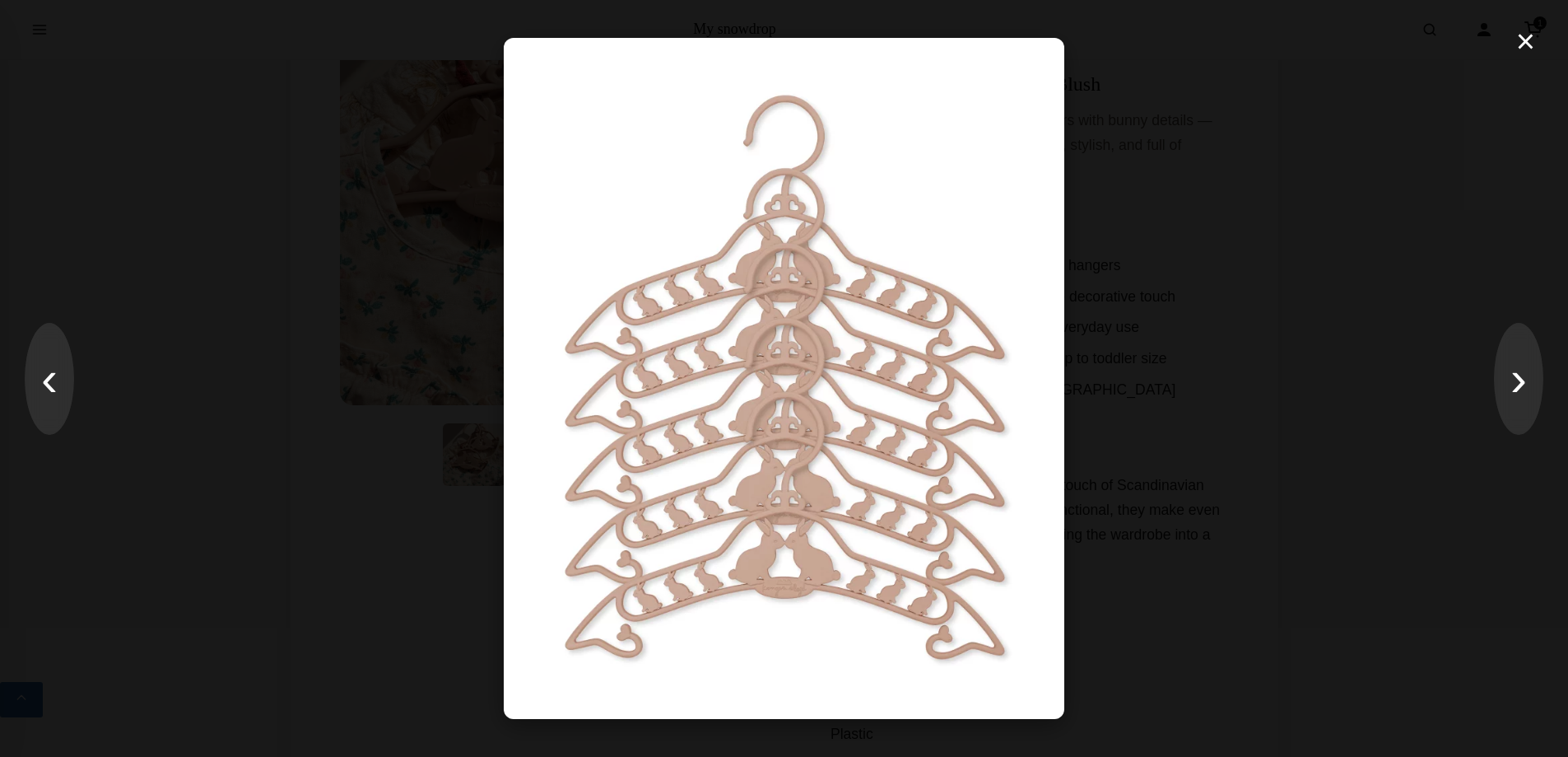
click at [1291, 323] on div "× ‹ ›" at bounding box center [784, 378] width 1568 height 757
click at [1526, 49] on button "×" at bounding box center [1526, 41] width 35 height 49
